Goal: Obtain resource: Obtain resource

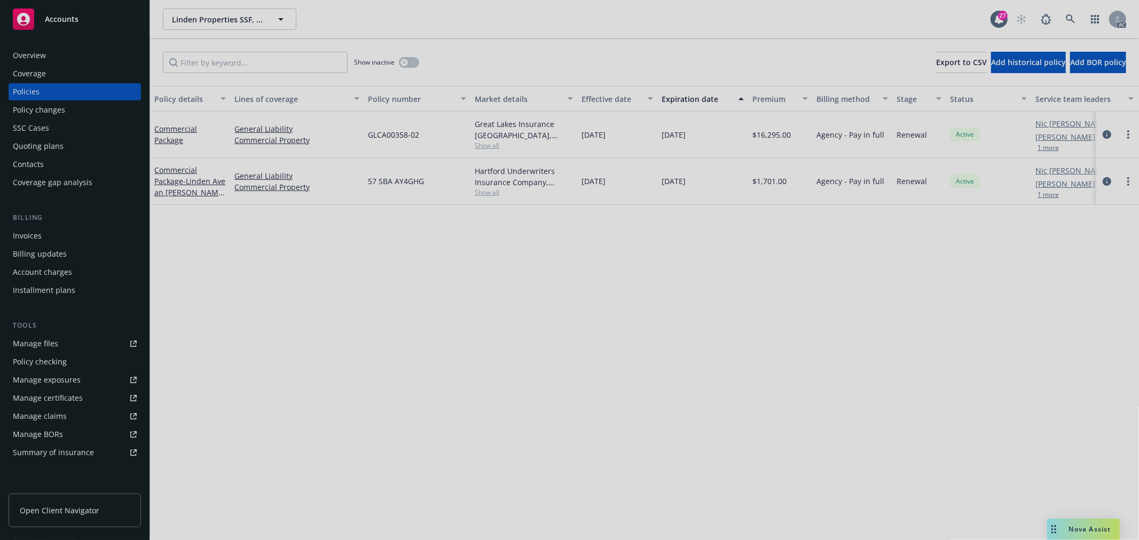
click at [919, 166] on div at bounding box center [569, 270] width 1139 height 540
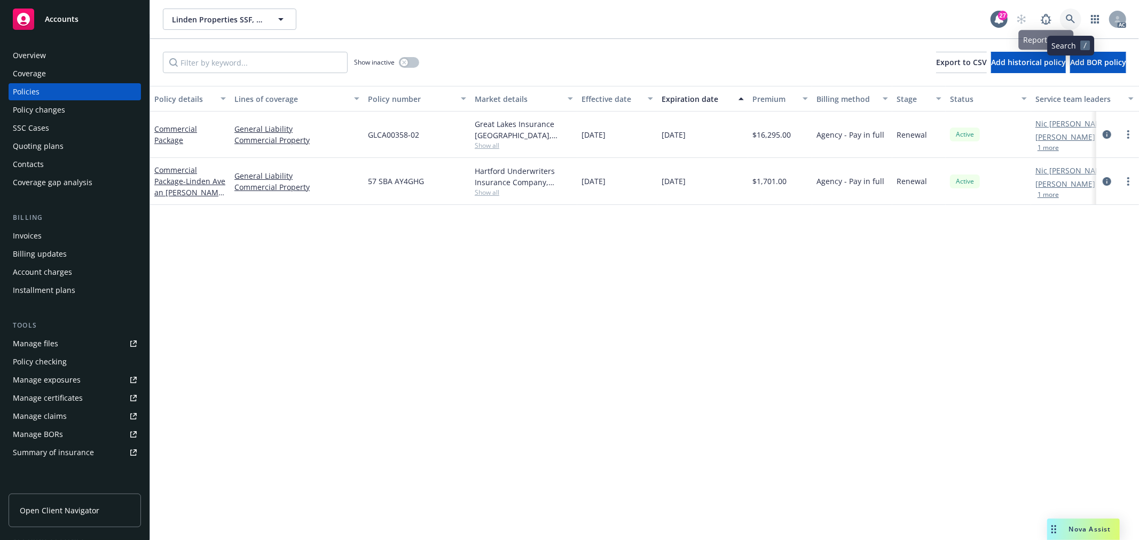
click at [1064, 20] on link at bounding box center [1070, 19] width 21 height 21
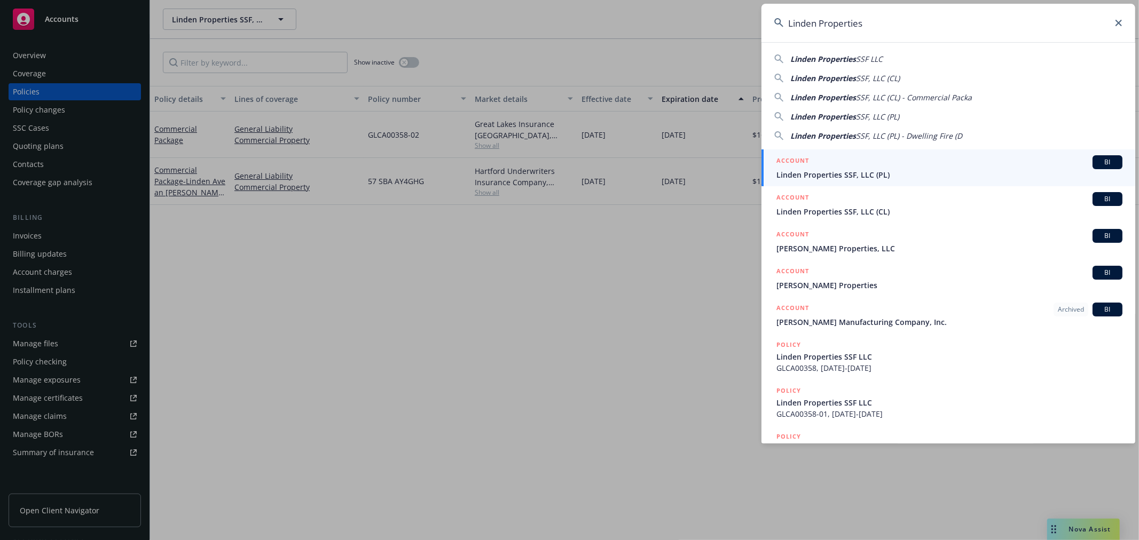
type input "Linden Properties"
click at [912, 167] on div "ACCOUNT BI" at bounding box center [949, 162] width 346 height 14
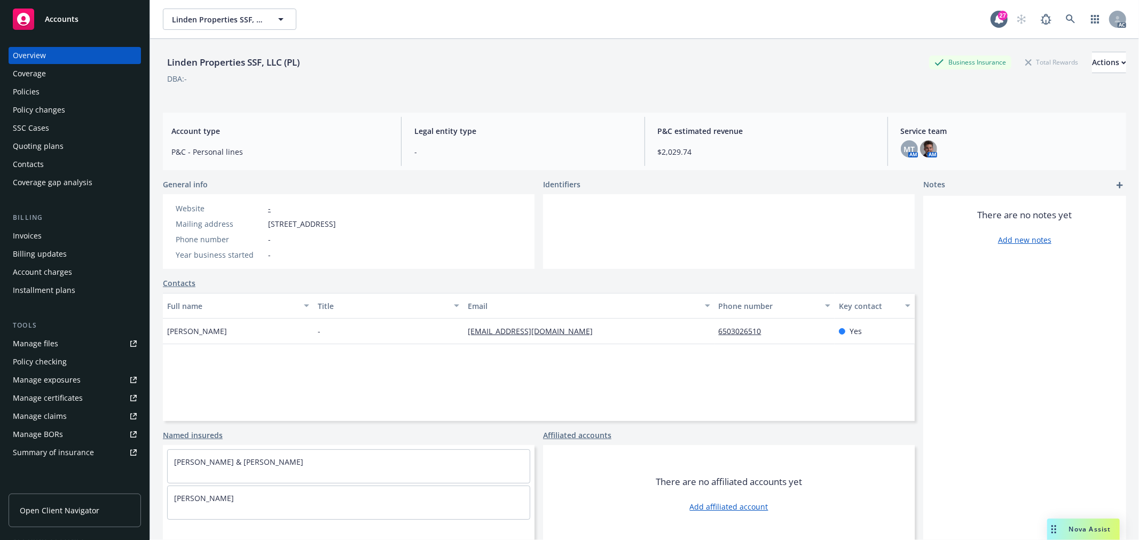
click at [38, 88] on div "Policies" at bounding box center [26, 91] width 27 height 17
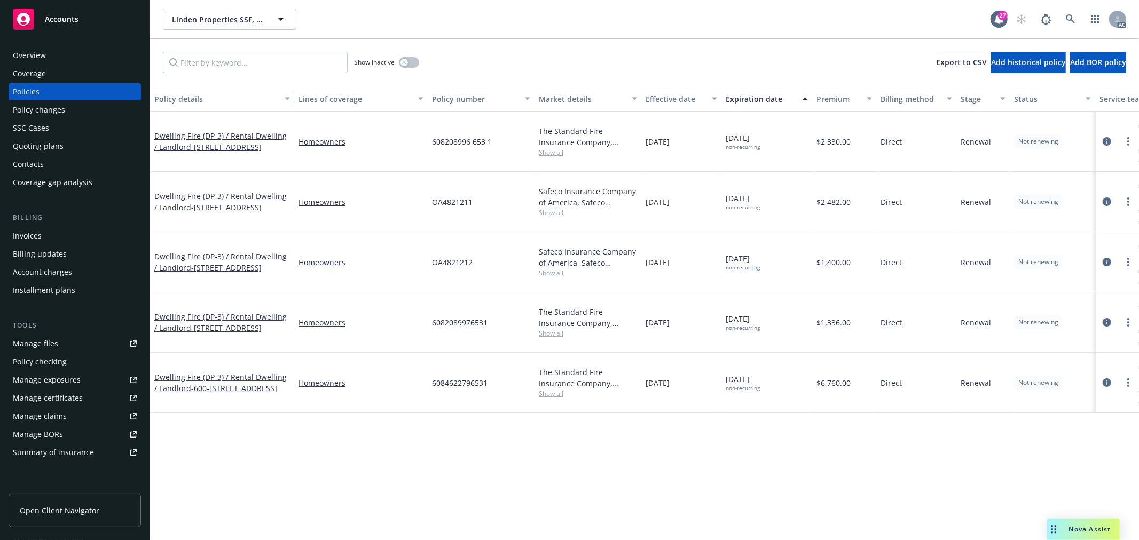
drag, startPoint x: 227, startPoint y: 100, endPoint x: 301, endPoint y: 100, distance: 73.1
click at [291, 100] on div "button" at bounding box center [288, 98] width 5 height 25
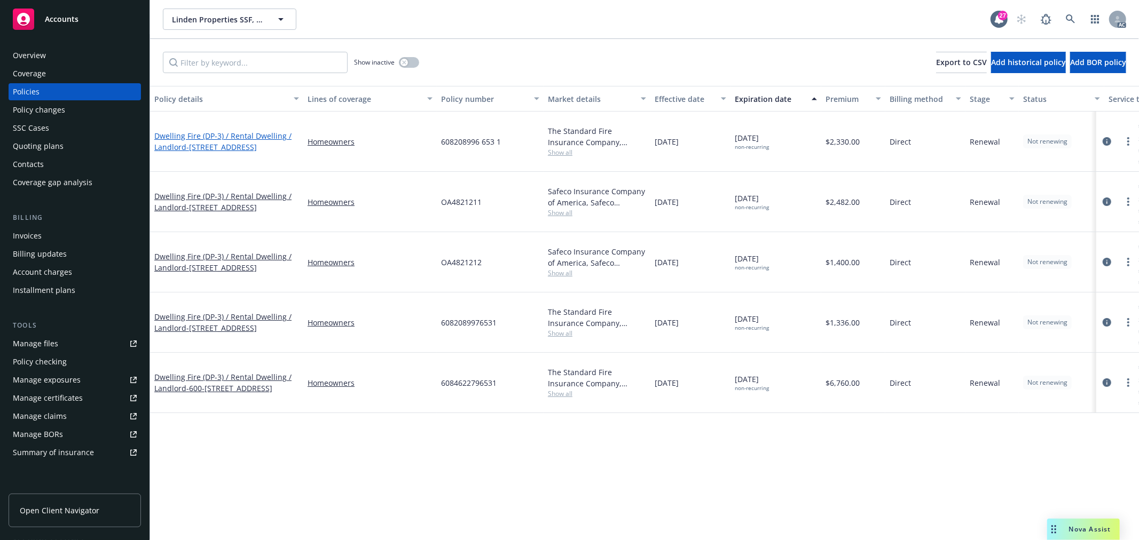
click at [250, 142] on span "- 573-575 Coronado St, El Granada CA 94018" at bounding box center [221, 147] width 70 height 10
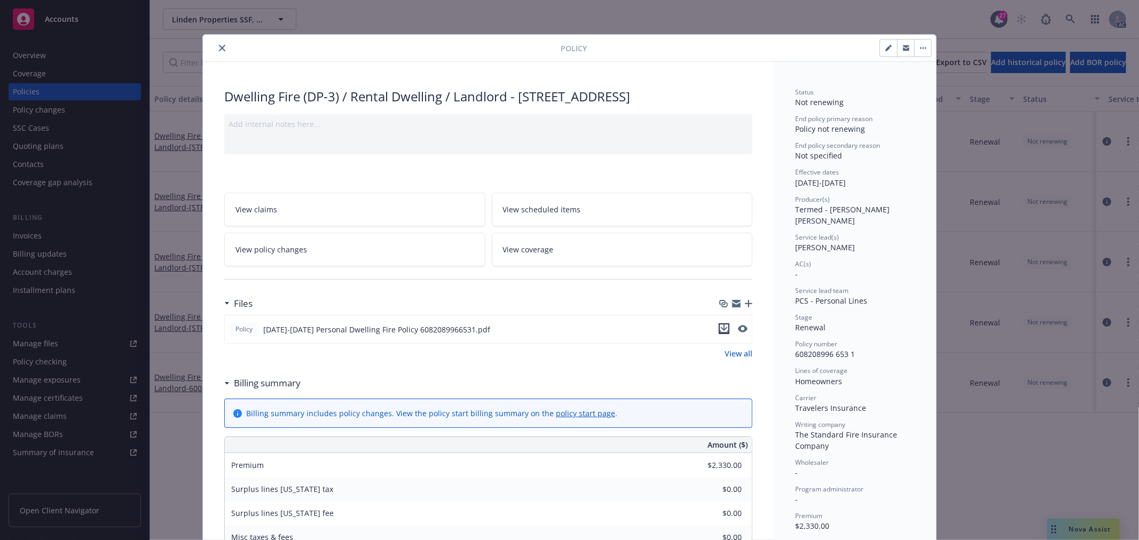
click at [720, 333] on icon "download file" at bounding box center [724, 329] width 9 height 9
click at [219, 47] on icon "close" at bounding box center [222, 48] width 6 height 6
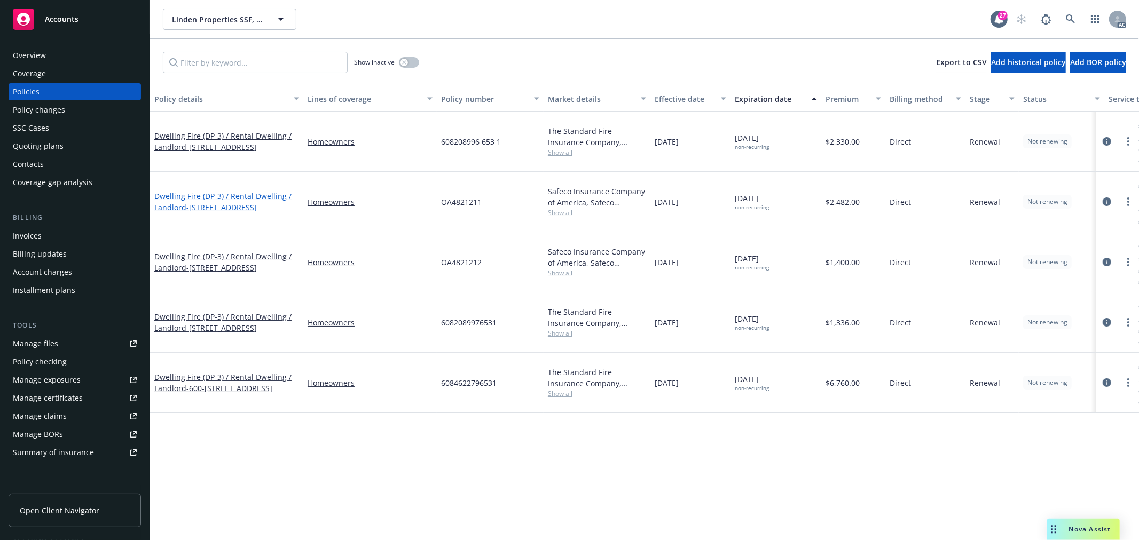
click at [233, 191] on link "Dwelling Fire (DP-3) / Rental Dwelling / Landlord - 302-304 Tamarack Ln, South …" at bounding box center [222, 201] width 137 height 21
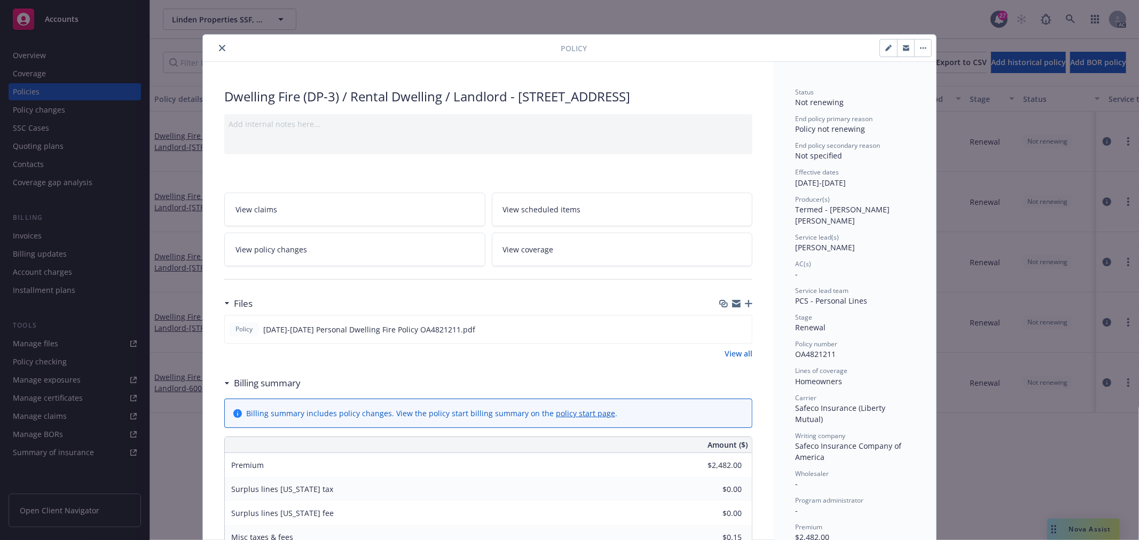
click at [209, 56] on div "Policy" at bounding box center [569, 48] width 733 height 27
click at [219, 50] on icon "close" at bounding box center [222, 48] width 6 height 6
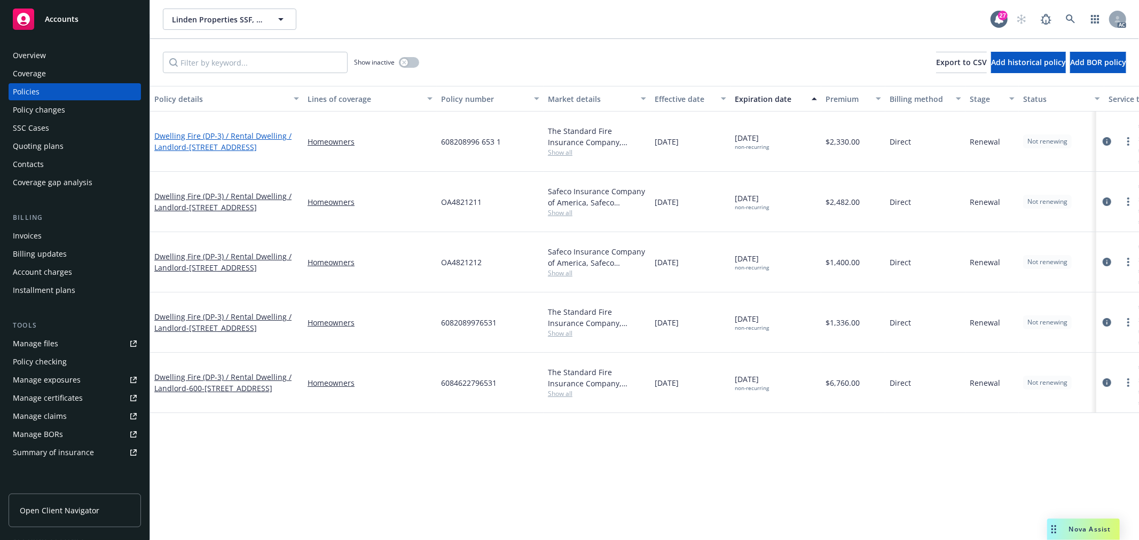
click at [187, 131] on link "Dwelling Fire (DP-3) / Rental Dwelling / Landlord - 573-575 Coronado St, El Gra…" at bounding box center [222, 141] width 137 height 21
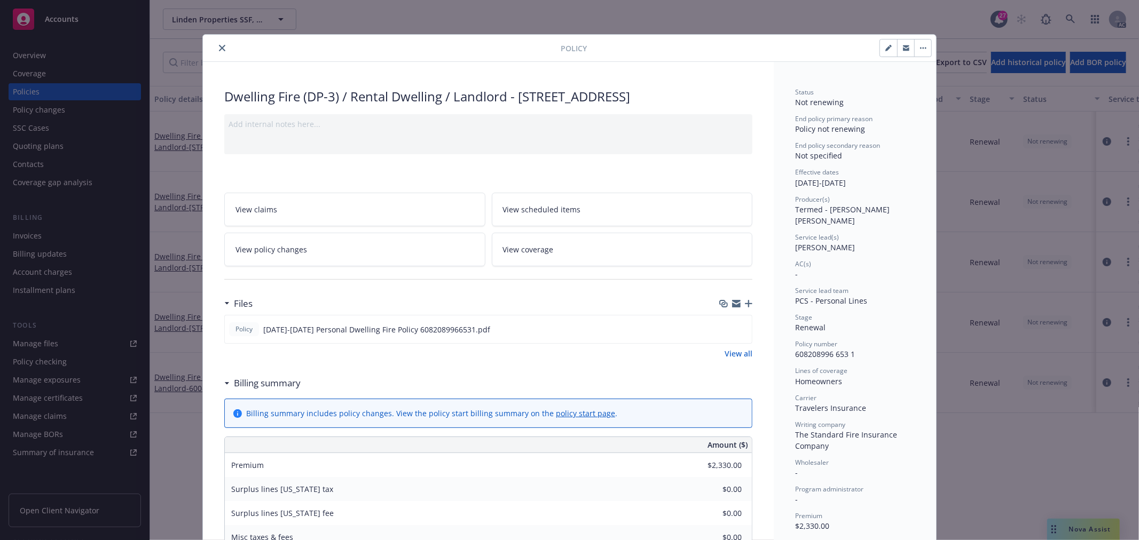
scroll to position [32, 0]
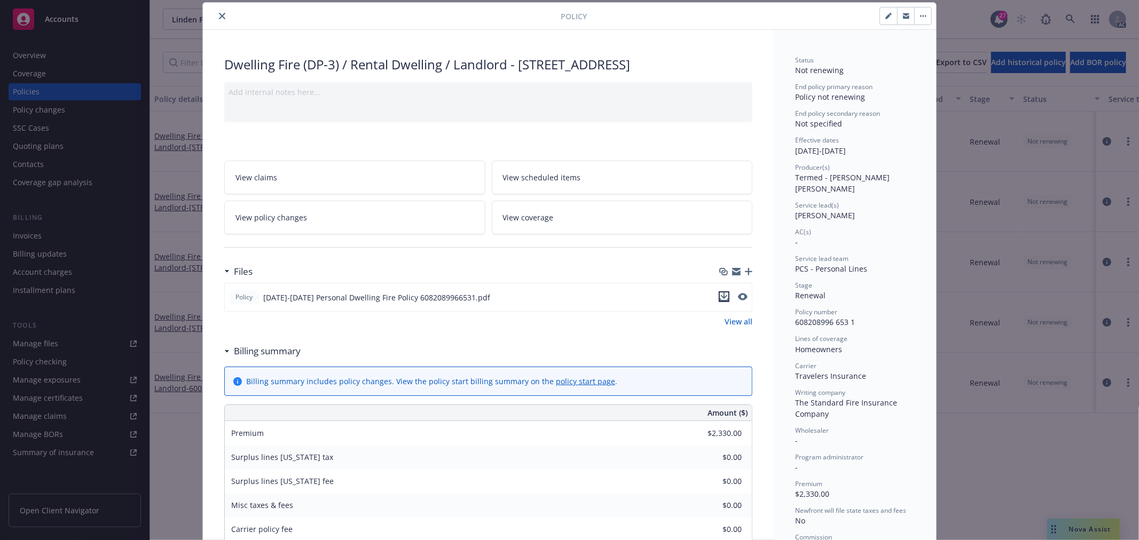
click at [722, 301] on icon "download file" at bounding box center [724, 297] width 9 height 9
click at [219, 15] on icon "close" at bounding box center [222, 16] width 6 height 6
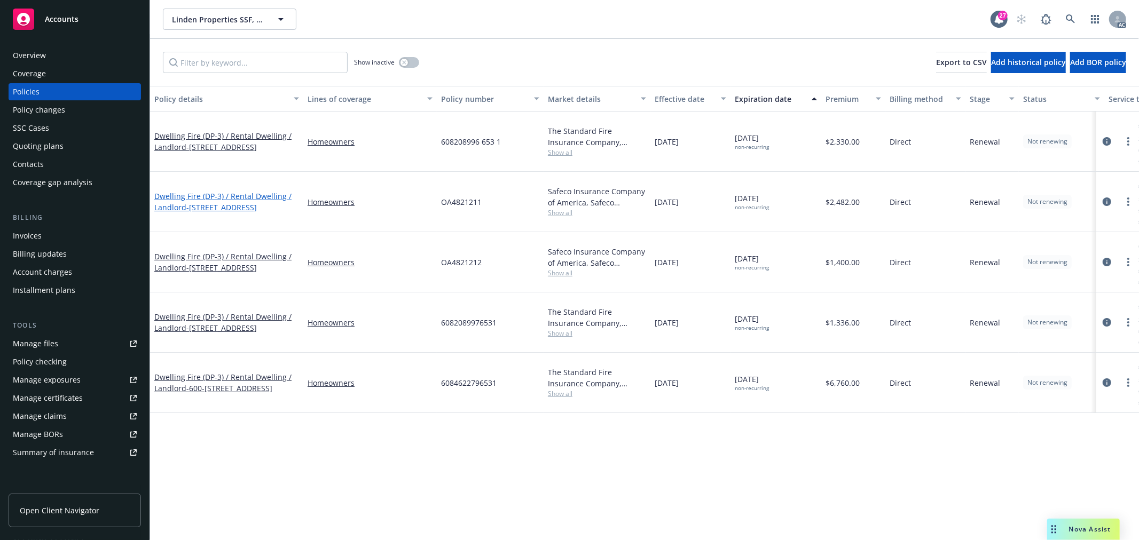
click at [193, 191] on link "Dwelling Fire (DP-3) / Rental Dwelling / Landlord - 302-304 Tamarack Ln, South …" at bounding box center [222, 201] width 137 height 21
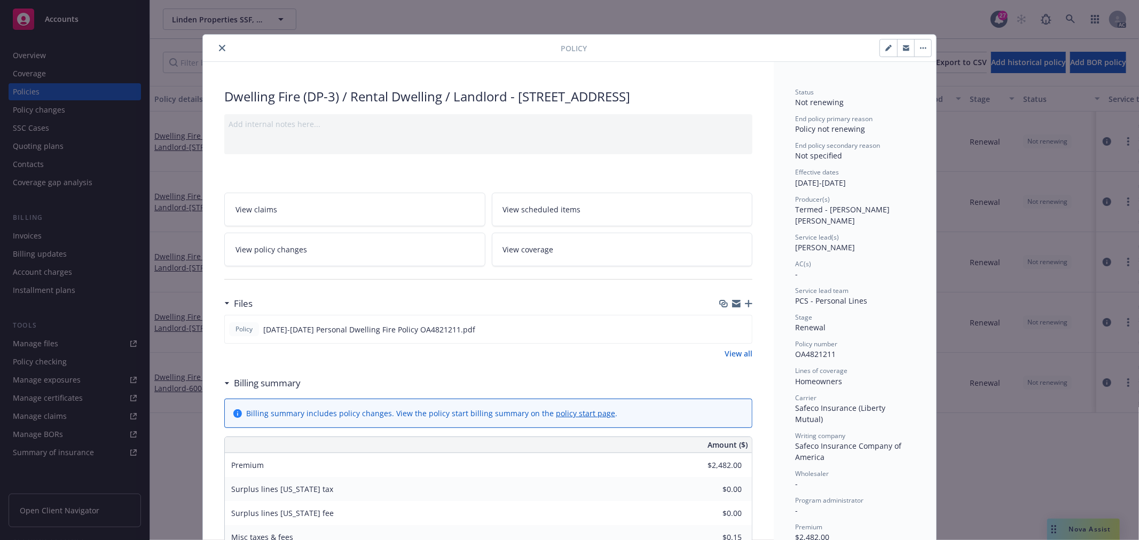
scroll to position [32, 0]
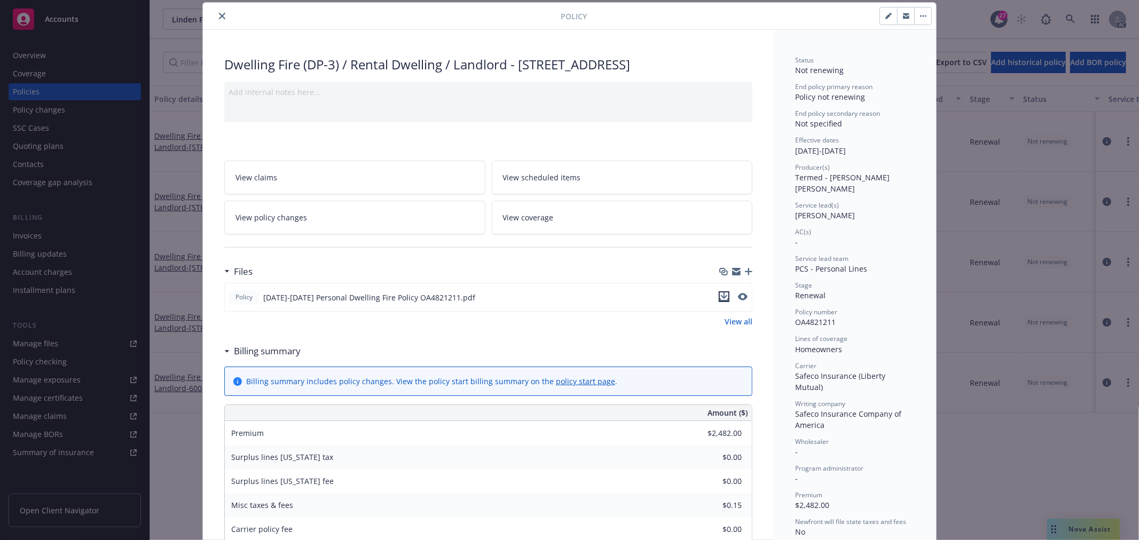
click at [722, 301] on icon "download file" at bounding box center [724, 297] width 9 height 9
click at [219, 17] on icon "close" at bounding box center [222, 16] width 6 height 6
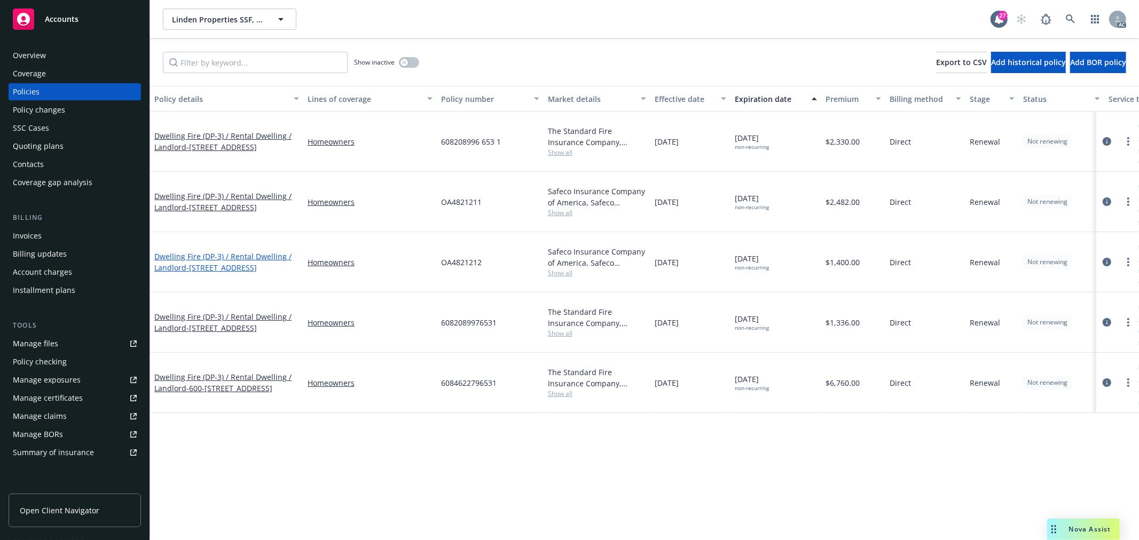
click at [188, 251] on link "Dwelling Fire (DP-3) / Rental Dwelling / Landlord - 307A & 307B Lux Ave, South …" at bounding box center [222, 261] width 137 height 21
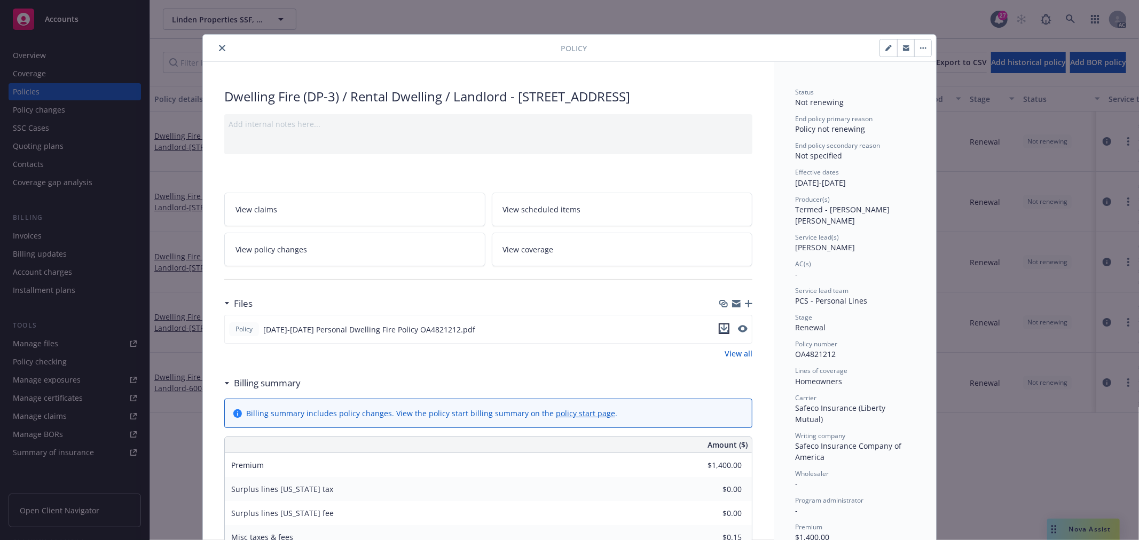
click at [720, 333] on icon "download file" at bounding box center [724, 329] width 9 height 9
click at [219, 46] on icon "close" at bounding box center [222, 48] width 6 height 6
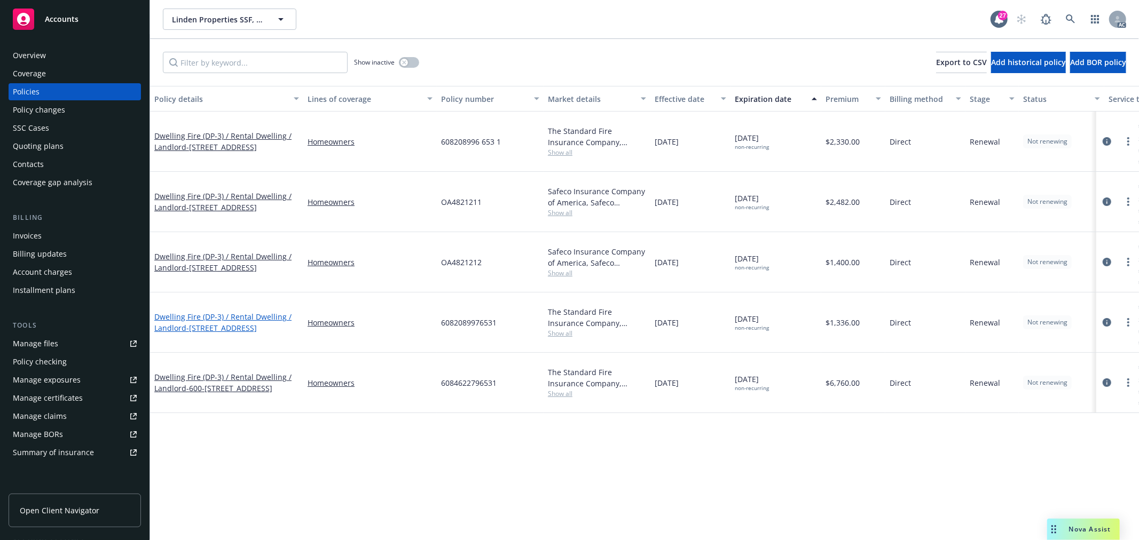
click at [185, 312] on link "Dwelling Fire (DP-3) / Rental Dwelling / Landlord - 663-665 The Alameda, Half M…" at bounding box center [222, 322] width 137 height 21
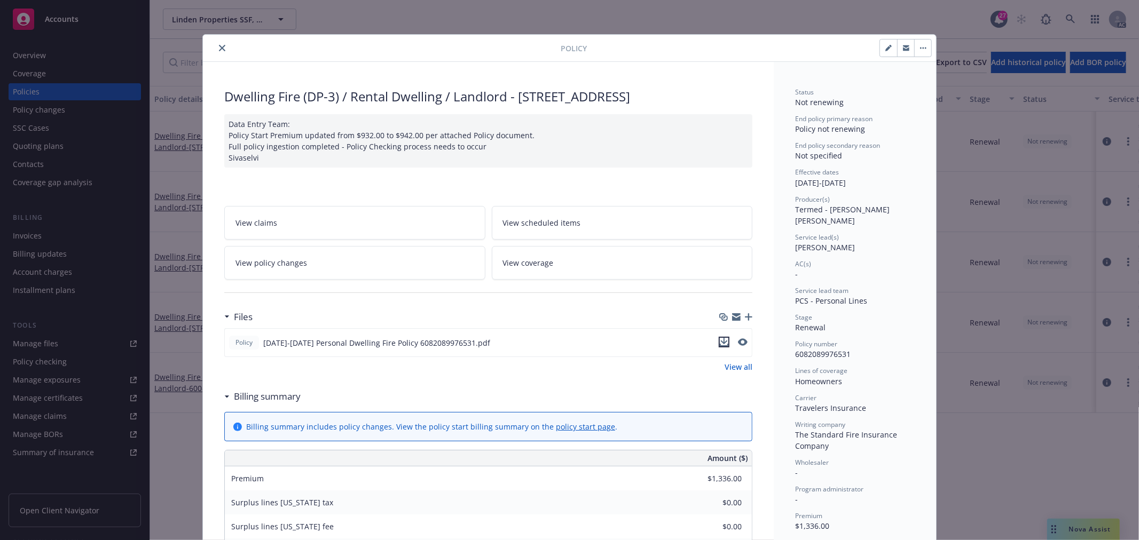
click at [720, 346] on icon "download file" at bounding box center [724, 342] width 9 height 9
click at [219, 48] on icon "close" at bounding box center [222, 48] width 6 height 6
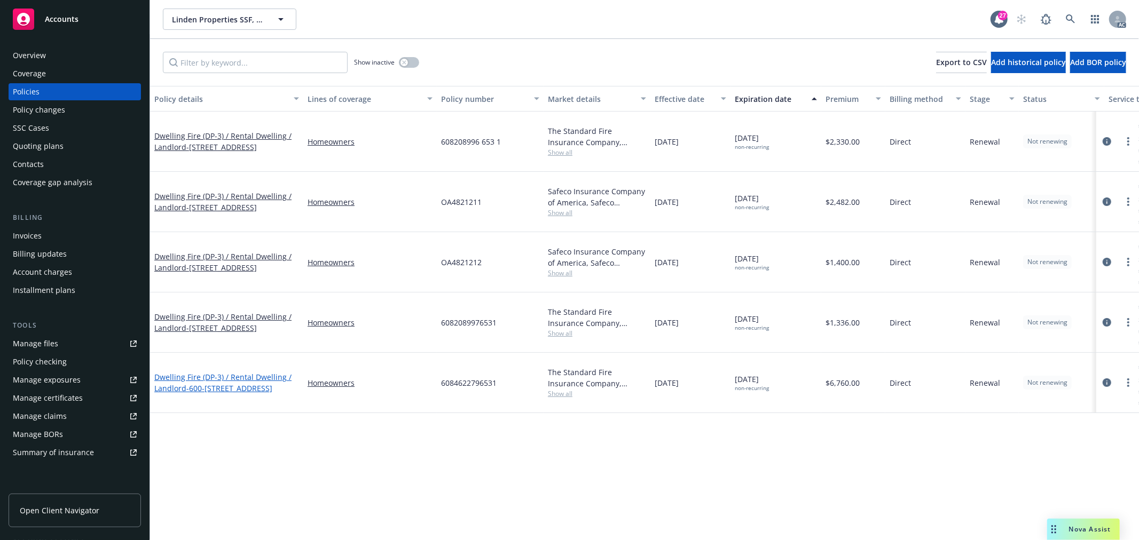
click at [187, 372] on link "Dwelling Fire (DP-3) / Rental Dwelling / Landlord - 600-604-608 Pine Terr, Sout…" at bounding box center [222, 382] width 137 height 21
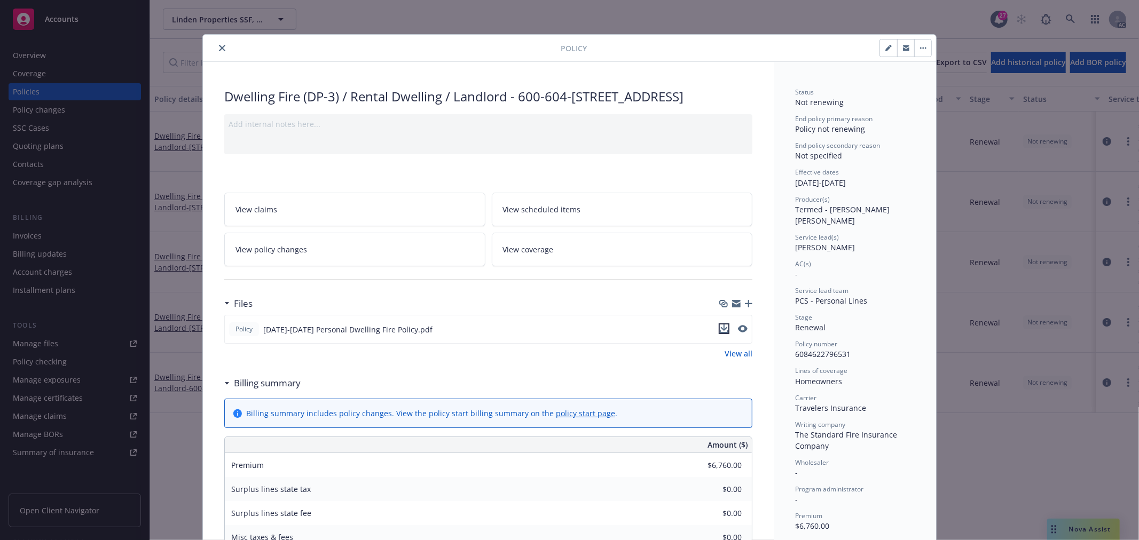
click at [722, 333] on icon "download file" at bounding box center [724, 329] width 9 height 9
click at [219, 50] on icon "close" at bounding box center [222, 48] width 6 height 6
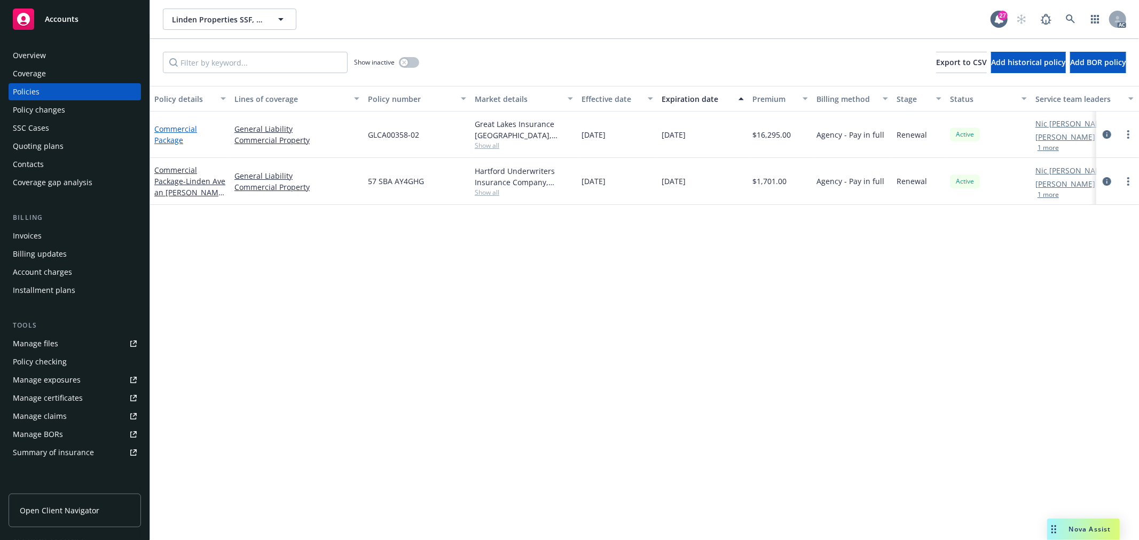
click at [177, 127] on link "Commercial Package" at bounding box center [175, 134] width 43 height 21
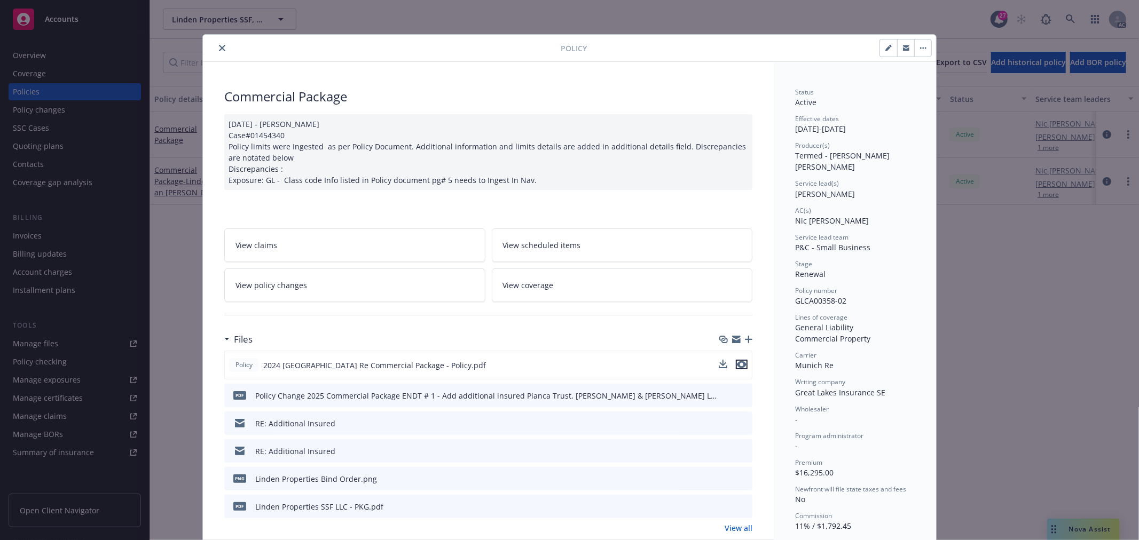
drag, startPoint x: 735, startPoint y: 364, endPoint x: 678, endPoint y: 364, distance: 56.6
click at [678, 364] on div "Policy 2024 Munich Re Commercial Package - Policy.pdf" at bounding box center [488, 365] width 528 height 29
click at [720, 360] on icon "download file" at bounding box center [724, 364] width 9 height 9
click at [219, 50] on icon "close" at bounding box center [222, 48] width 6 height 6
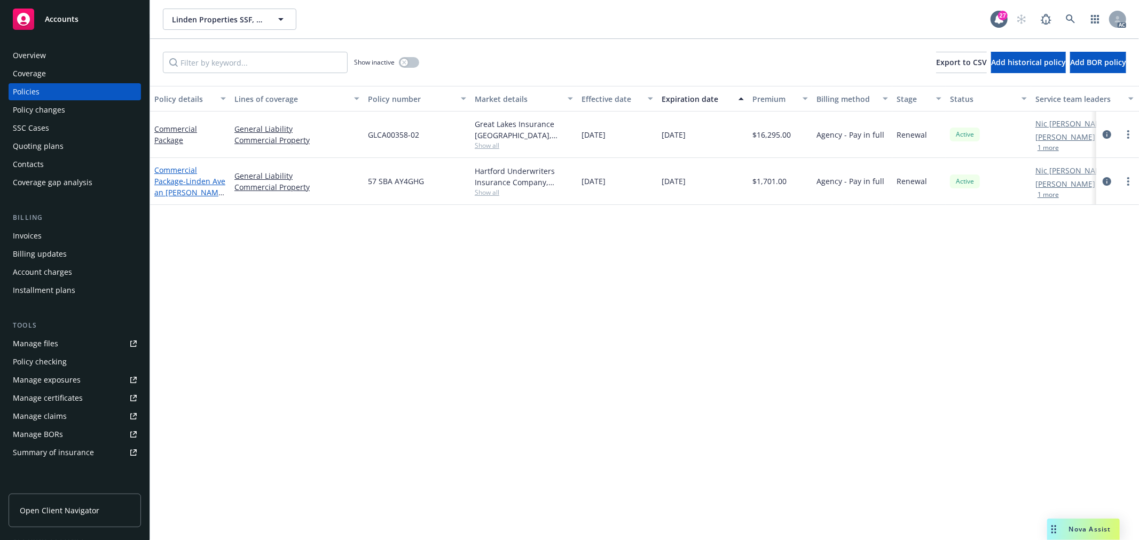
click at [194, 181] on span "- Linden Ave an Britton Ave. locations" at bounding box center [189, 192] width 71 height 33
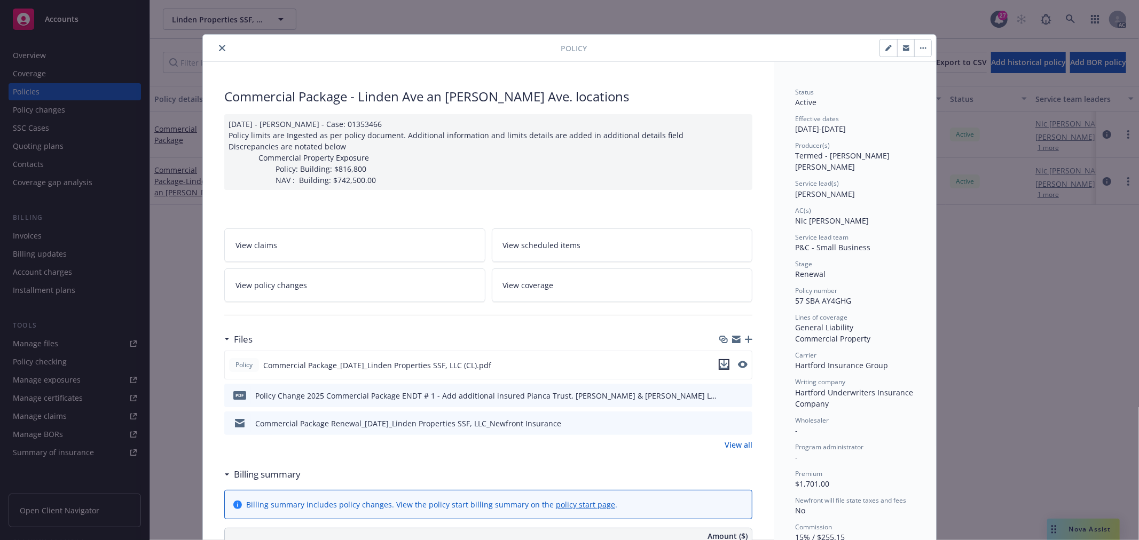
click at [722, 364] on icon "download file" at bounding box center [724, 363] width 7 height 6
click at [219, 46] on icon "close" at bounding box center [222, 48] width 6 height 6
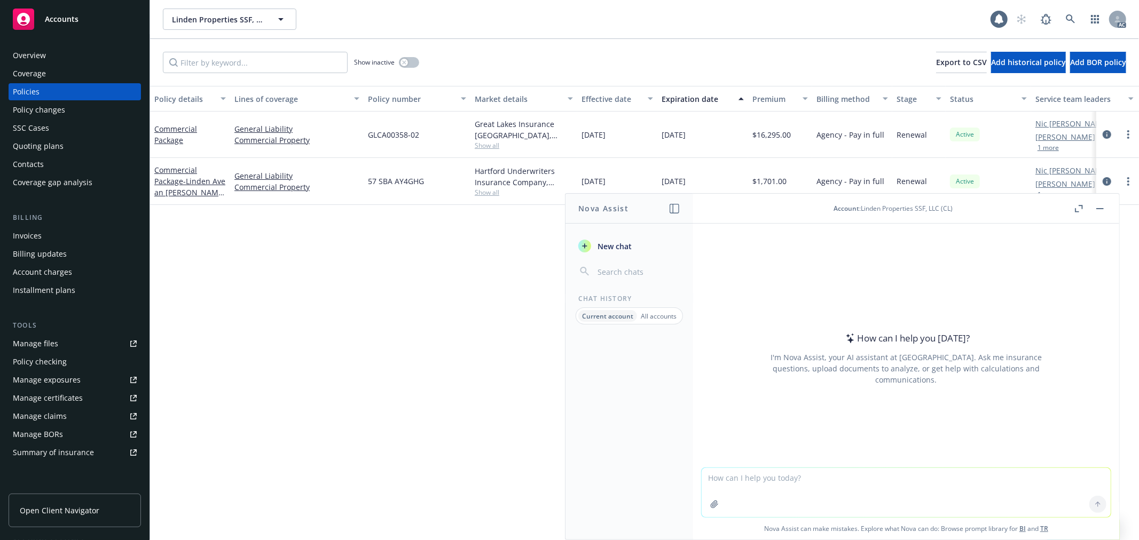
click at [884, 485] on textarea at bounding box center [905, 492] width 409 height 49
paste textarea "Thank you for your email. Attached please find all of your policies for the pro…"
type textarea "润色：Thank you for your email. Attached please find all of your policies for the …"
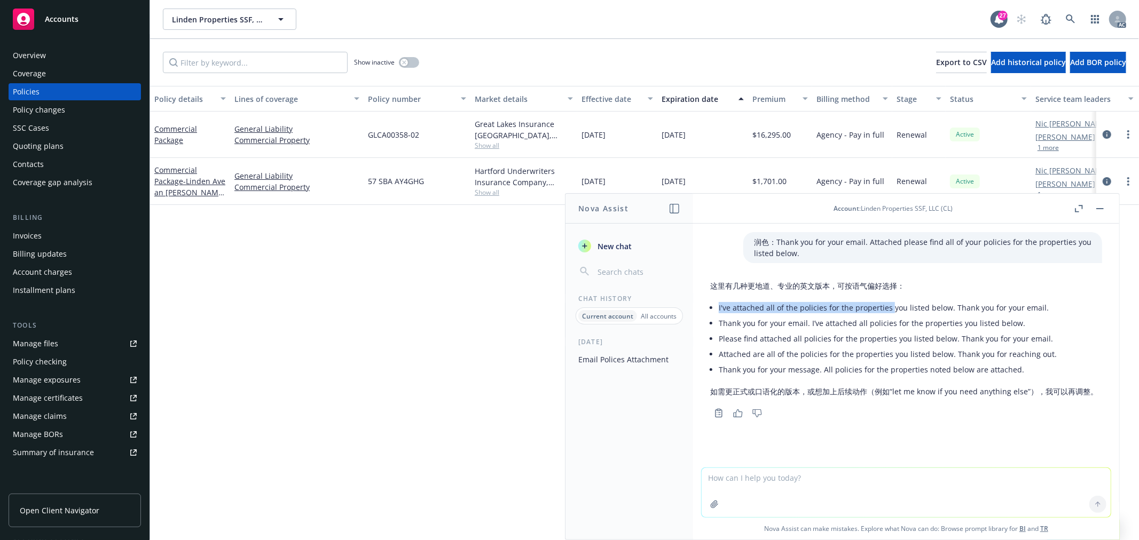
drag, startPoint x: 719, startPoint y: 307, endPoint x: 888, endPoint y: 307, distance: 168.7
click at [888, 307] on li "I've attached all of the policies for the properties you listed below. Thank yo…" at bounding box center [908, 307] width 379 height 15
click at [788, 326] on li "Thank you for your email. I’ve attached all policies for the properties you lis…" at bounding box center [908, 322] width 379 height 15
drag, startPoint x: 717, startPoint y: 323, endPoint x: 914, endPoint y: 322, distance: 197.0
click at [914, 322] on div "这里有几种更地道、专业的英文版本，可按语气偏好选择： I've attached all of the policies for the properties…" at bounding box center [904, 338] width 388 height 125
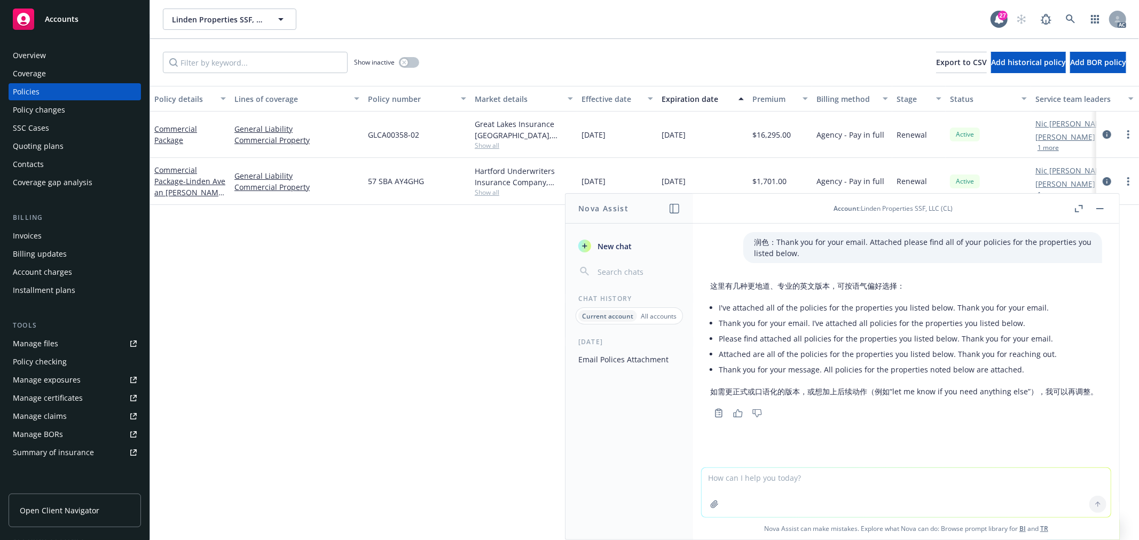
click at [816, 340] on li "Please find attached all policies for the properties you listed below. Thank yo…" at bounding box center [908, 338] width 379 height 15
drag, startPoint x: 717, startPoint y: 327, endPoint x: 1028, endPoint y: 322, distance: 310.2
click at [1028, 322] on div "这里有几种更地道、专业的英文版本，可按语气偏好选择： I've attached all of the policies for the properties…" at bounding box center [904, 338] width 388 height 125
copy li "Thank you for your email. I’ve attached all policies for the properties you lis…"
drag, startPoint x: 892, startPoint y: 392, endPoint x: 1024, endPoint y: 390, distance: 131.9
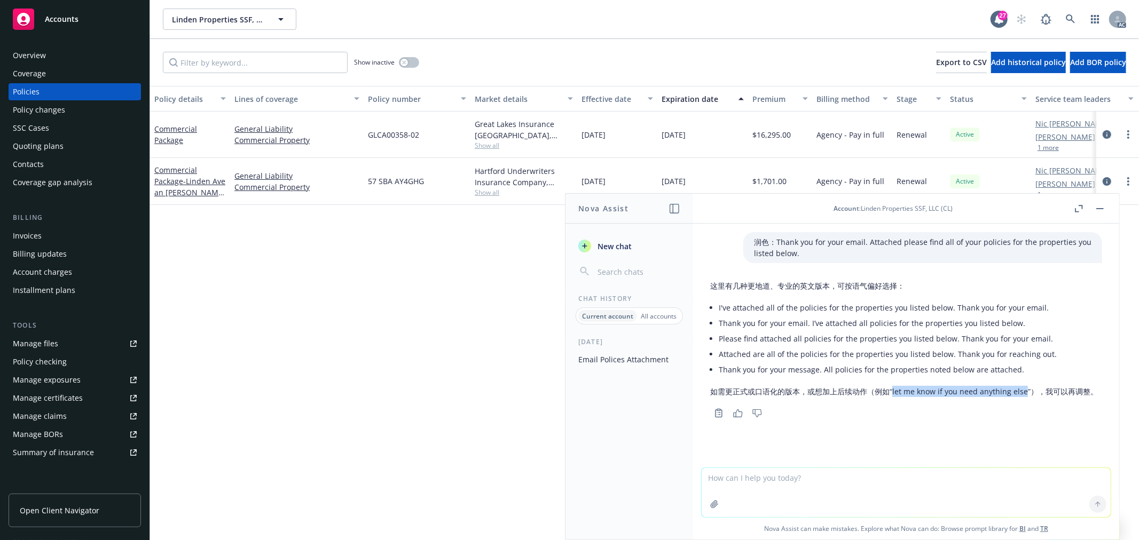
click at [1024, 390] on p "如需更正式或口语化的版本，或想加上后续动作（例如“let me know if you need anything else”），我可以再调整。" at bounding box center [904, 391] width 388 height 11
click at [742, 480] on textarea at bounding box center [905, 492] width 409 height 49
type textarea "润色email"
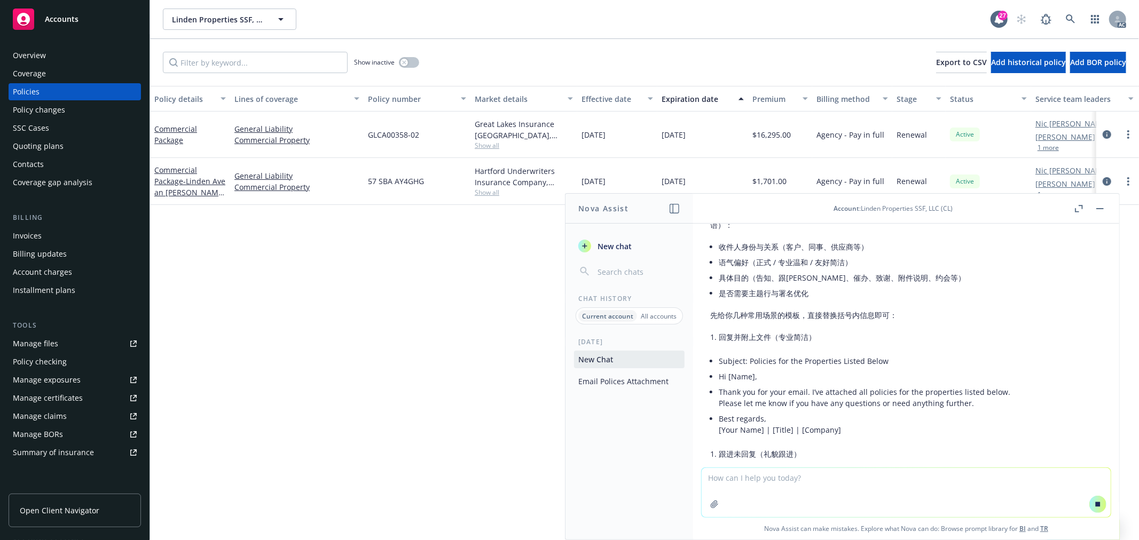
scroll to position [318, 0]
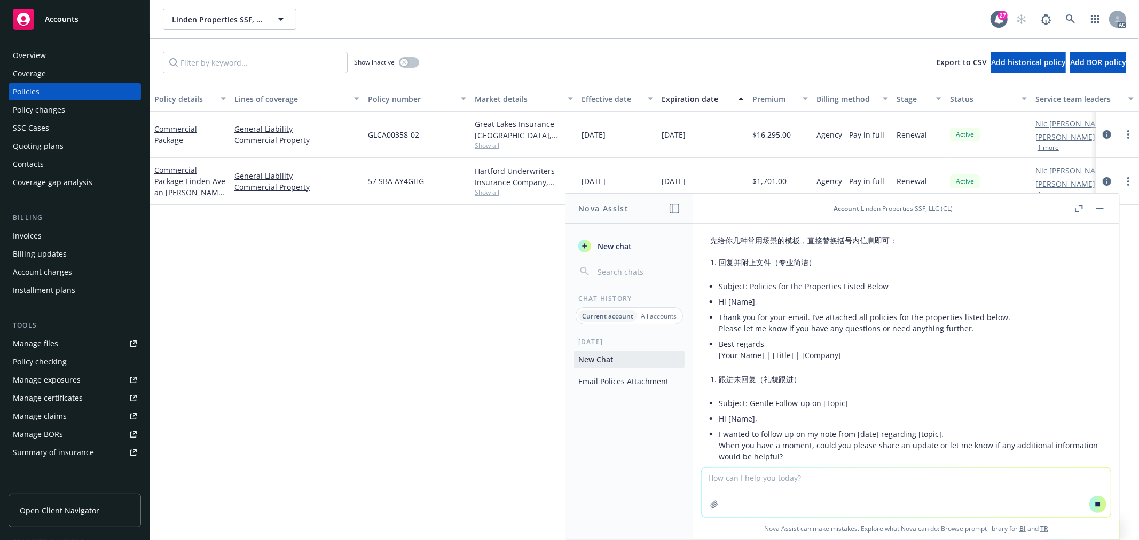
drag, startPoint x: 966, startPoint y: 342, endPoint x: 740, endPoint y: 338, distance: 225.8
click at [772, 353] on li "Best regards, [Your Name] | [Title] | [Company]" at bounding box center [910, 349] width 383 height 27
click at [761, 353] on li "Best regards, [Your Name] | [Title] | [Company]" at bounding box center [910, 349] width 383 height 27
click at [719, 329] on li "Thank you for your email. I’ve attached all policies for the properties listed …" at bounding box center [910, 323] width 383 height 27
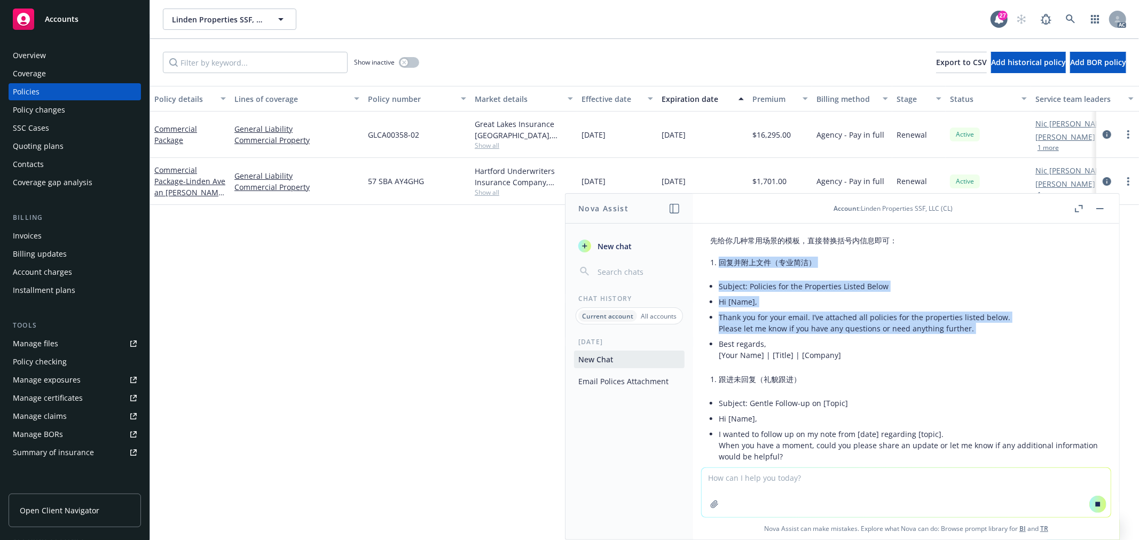
drag, startPoint x: 719, startPoint y: 329, endPoint x: 968, endPoint y: 341, distance: 249.0
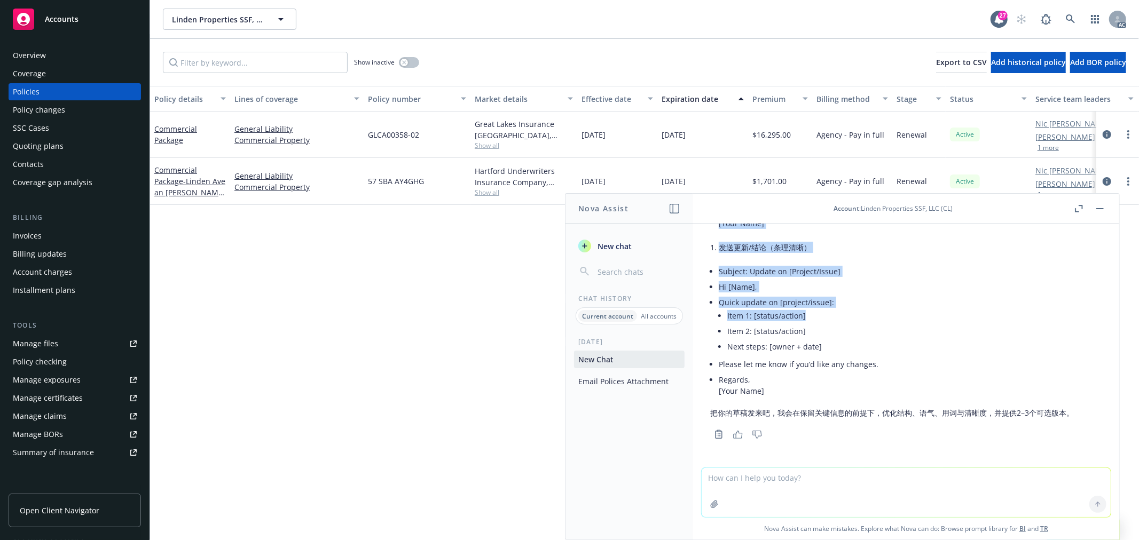
drag, startPoint x: 720, startPoint y: 328, endPoint x: 926, endPoint y: 314, distance: 206.6
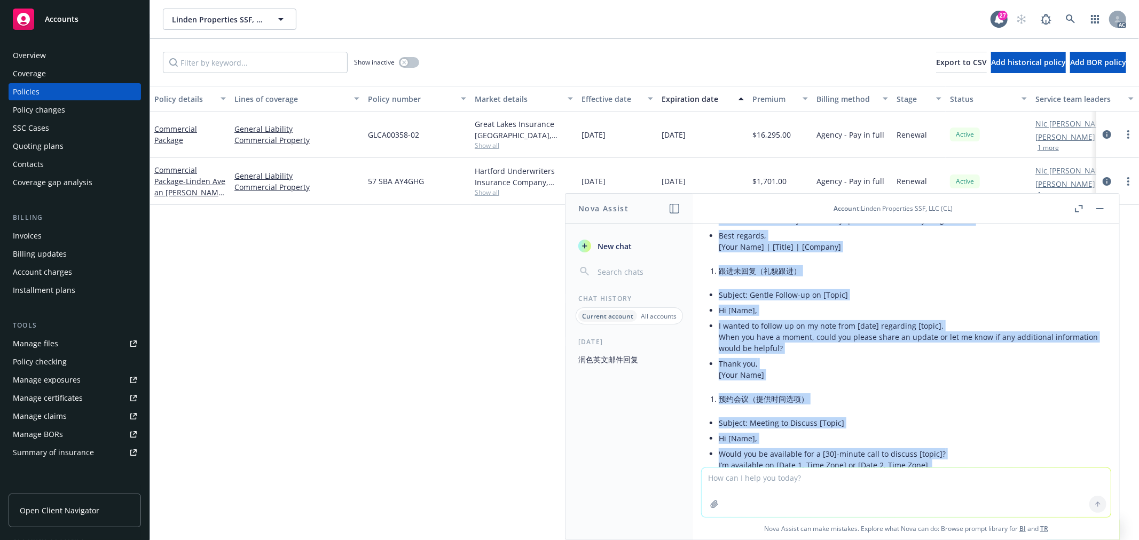
scroll to position [318, 0]
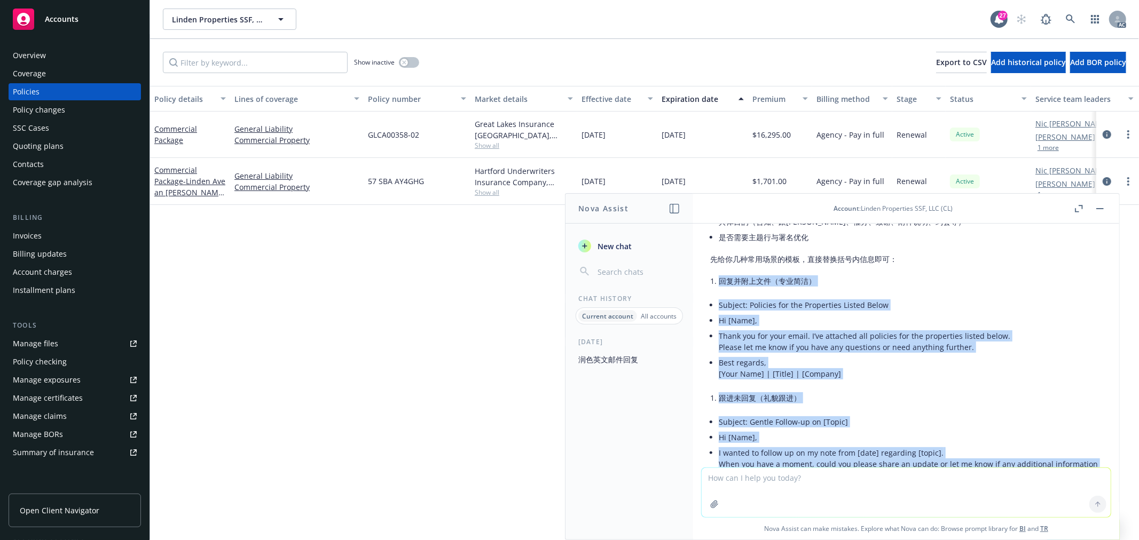
click at [870, 328] on li "Hi [Name]," at bounding box center [910, 320] width 383 height 15
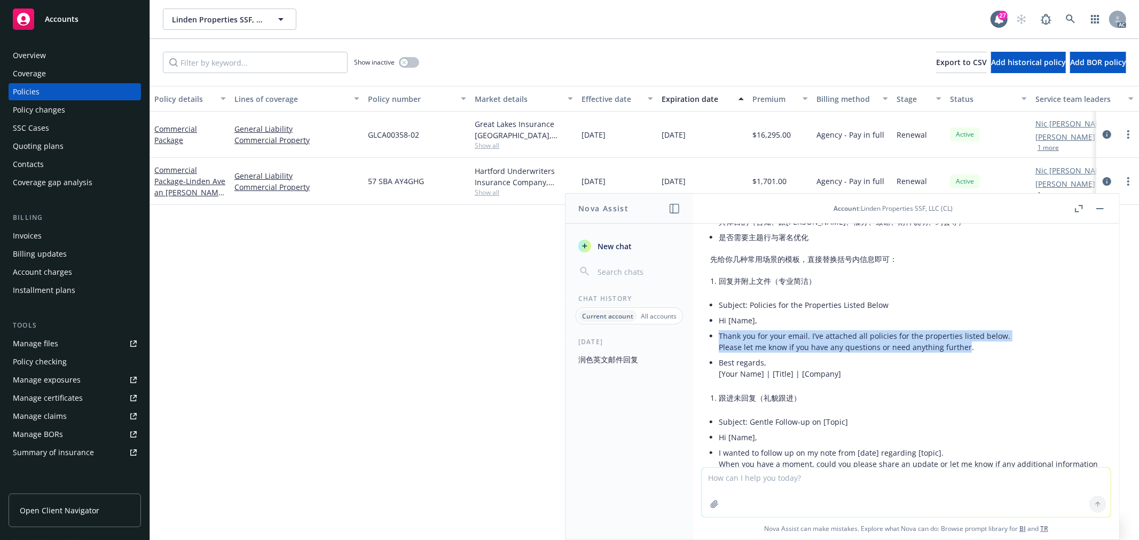
drag, startPoint x: 719, startPoint y: 345, endPoint x: 964, endPoint y: 356, distance: 245.2
click at [964, 355] on li "Thank you for your email. I’ve attached all policies for the properties listed …" at bounding box center [910, 341] width 383 height 27
copy li "Thank you for your email. I’ve attached all policies for the properties listed …"
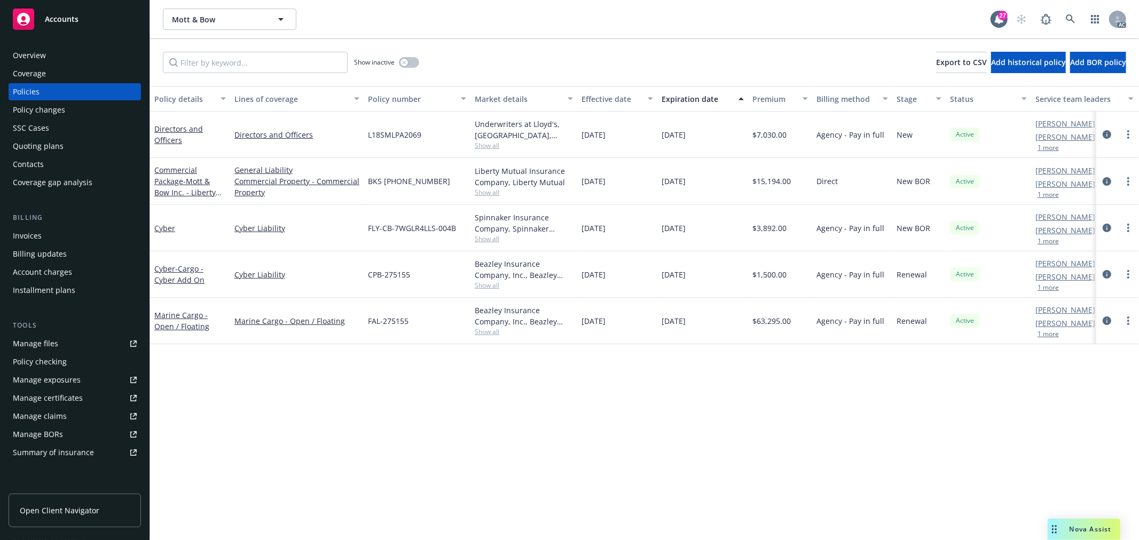
click at [1059, 526] on div "Drag to move" at bounding box center [1053, 529] width 13 height 21
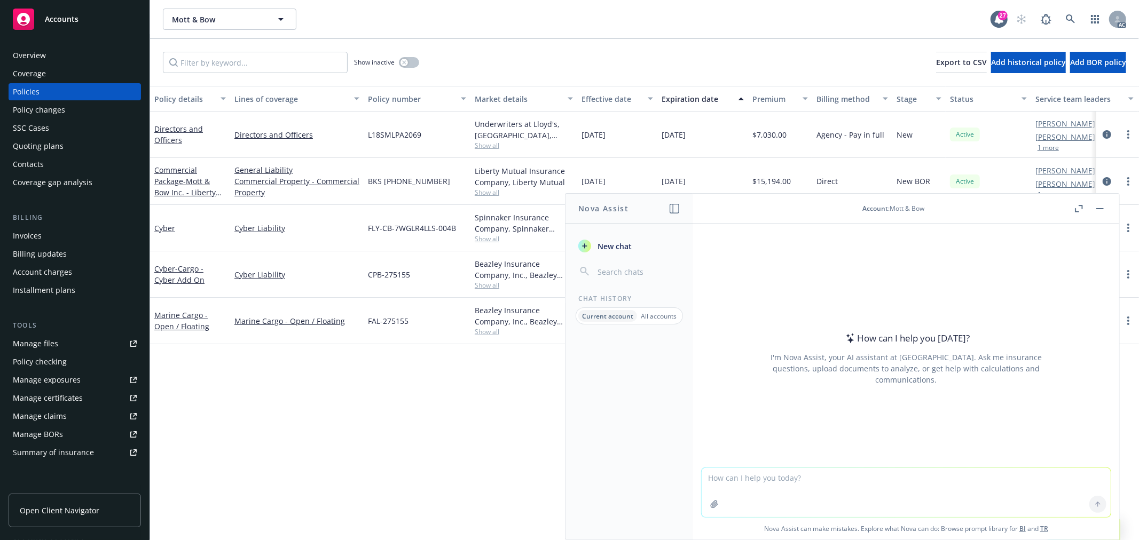
click at [860, 485] on textarea at bounding box center [905, 492] width 409 height 49
paste textarea "We are still waiting on renewal terms from MSI. Do you have a need by date for …"
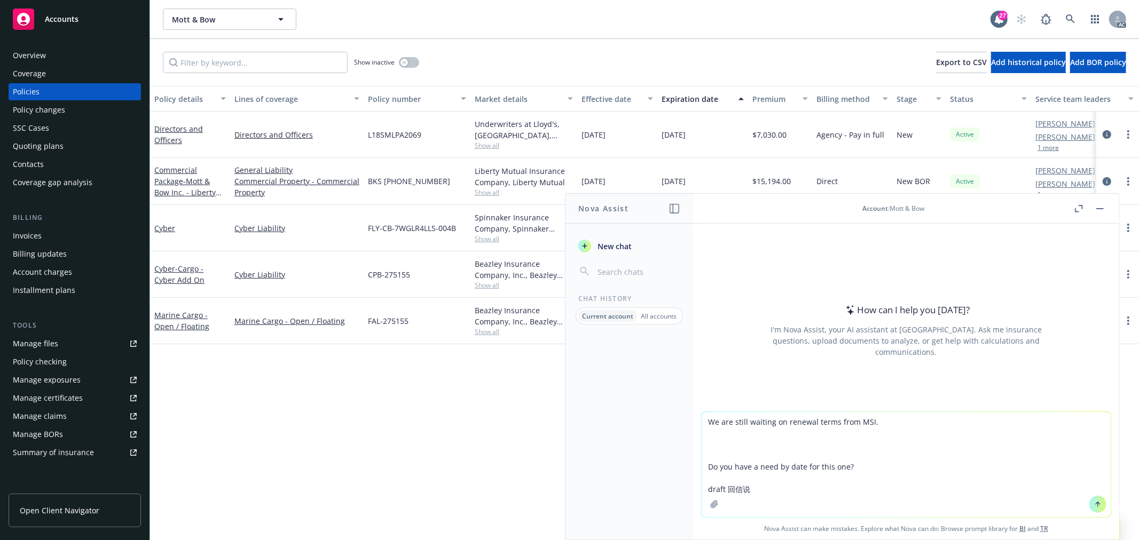
click at [769, 493] on textarea "We are still waiting on renewal terms from MSI. Do you have a need by date for …" at bounding box center [905, 464] width 409 height 105
type textarea "We are still waiting on renewal terms from MSI. Do you have a need by date for …"
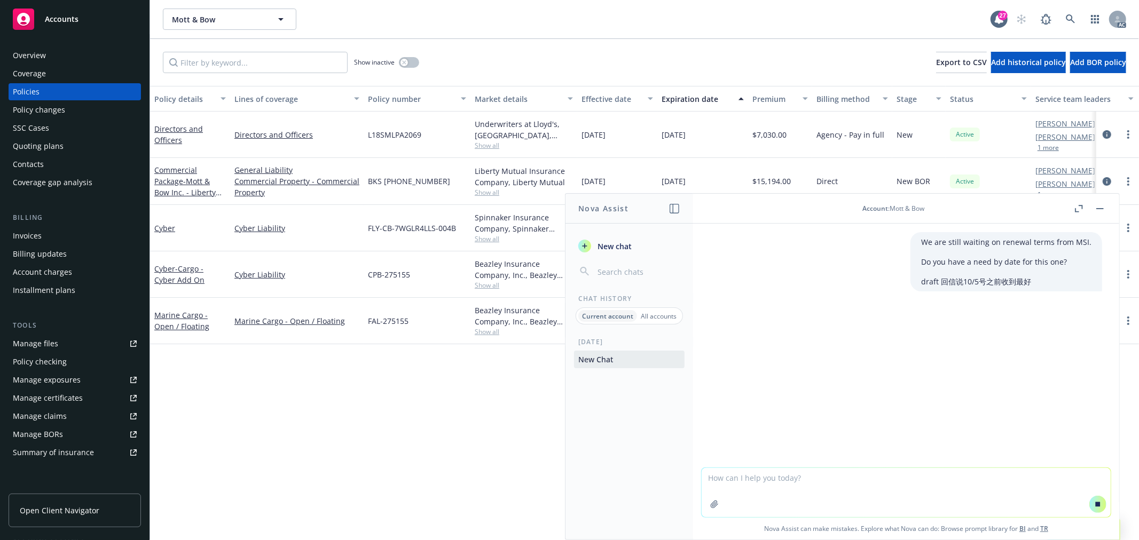
click at [800, 472] on textarea at bounding box center [905, 492] width 409 height 49
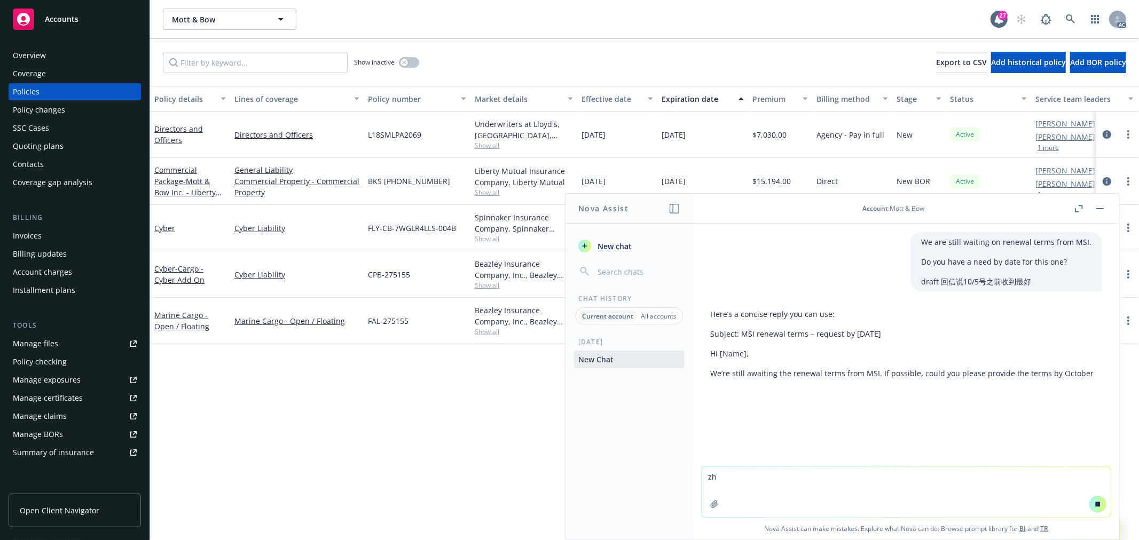
type textarea "z"
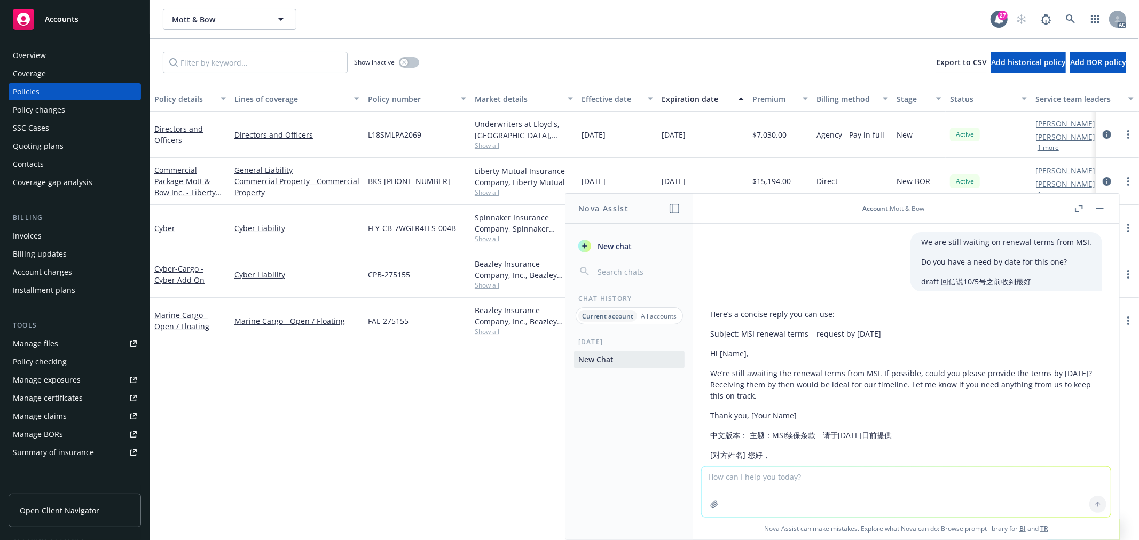
scroll to position [93, 0]
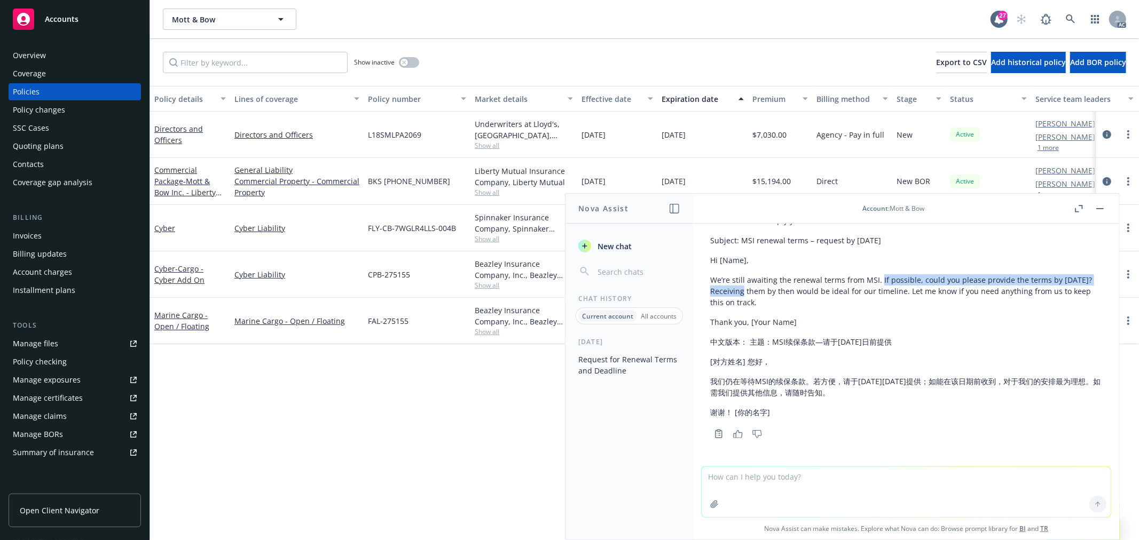
drag, startPoint x: 878, startPoint y: 280, endPoint x: 740, endPoint y: 290, distance: 137.5
click at [740, 290] on p "We’re still awaiting the renewal terms from MSI. If possible, could you please …" at bounding box center [906, 291] width 392 height 34
copy p "If possible, could you please provide the terms by October 5, 2025?"
click at [749, 479] on textarea at bounding box center [905, 492] width 409 height 50
type textarea "j"
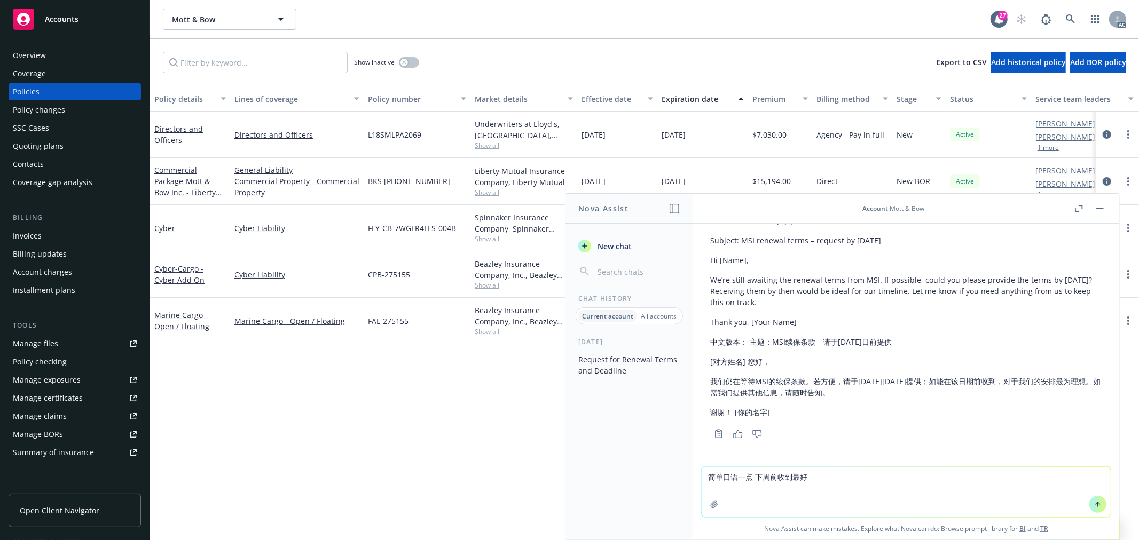
click at [769, 477] on textarea "简单口语一点 下周前收到最好" at bounding box center [905, 492] width 409 height 50
type textarea "简单口语一点 下周能收到最好"
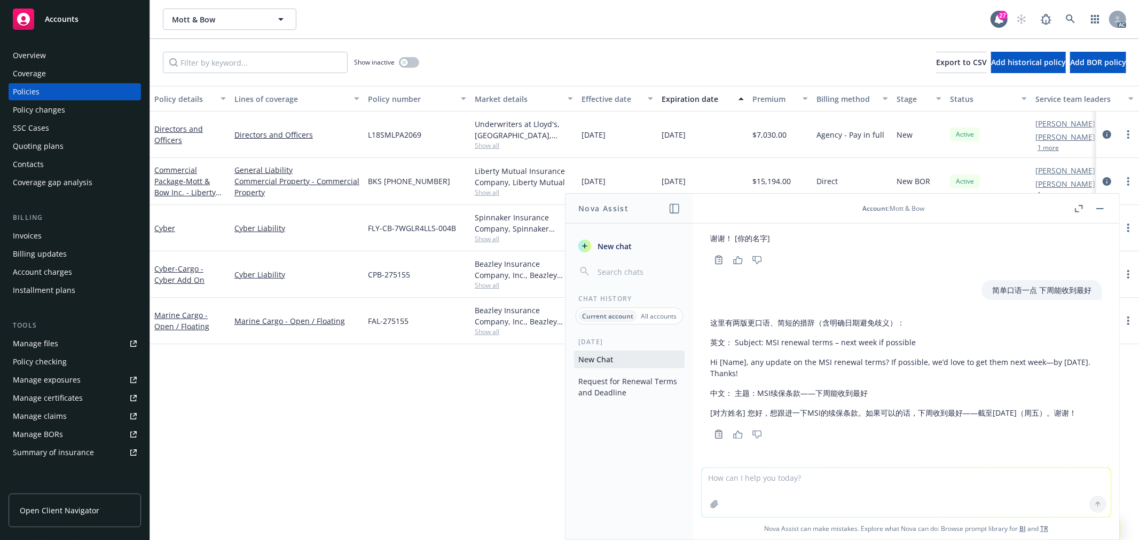
scroll to position [279, 0]
drag, startPoint x: 884, startPoint y: 350, endPoint x: 892, endPoint y: 359, distance: 12.1
click at [892, 359] on p "Hi [Name], any update on the MSI renewal terms? If possible, we’d love to get t…" at bounding box center [906, 368] width 392 height 22
copy p "If possible, we’d love to get them next week—by Friday, October 3, 2025. Thanks!"
click at [921, 394] on div "这里有两版更口语、简短的措辞（含明确日期避免歧义）： 英文： Subject: MSI renewal terms – next week if possib…" at bounding box center [906, 368] width 392 height 110
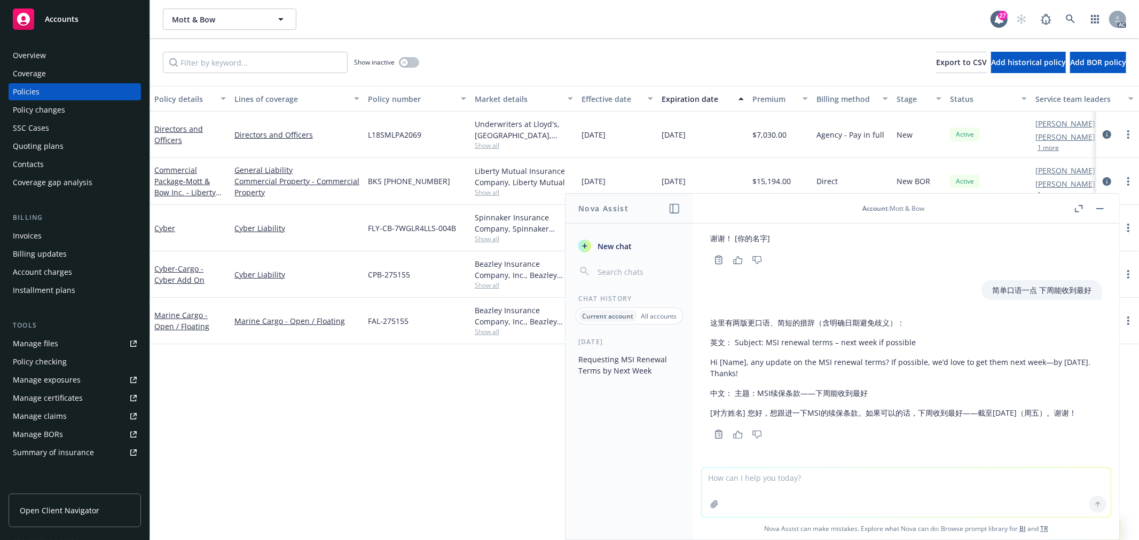
click at [785, 475] on textarea at bounding box center [905, 492] width 409 height 49
type textarea "就说如果可以的话，下周五之前能收到就好了"
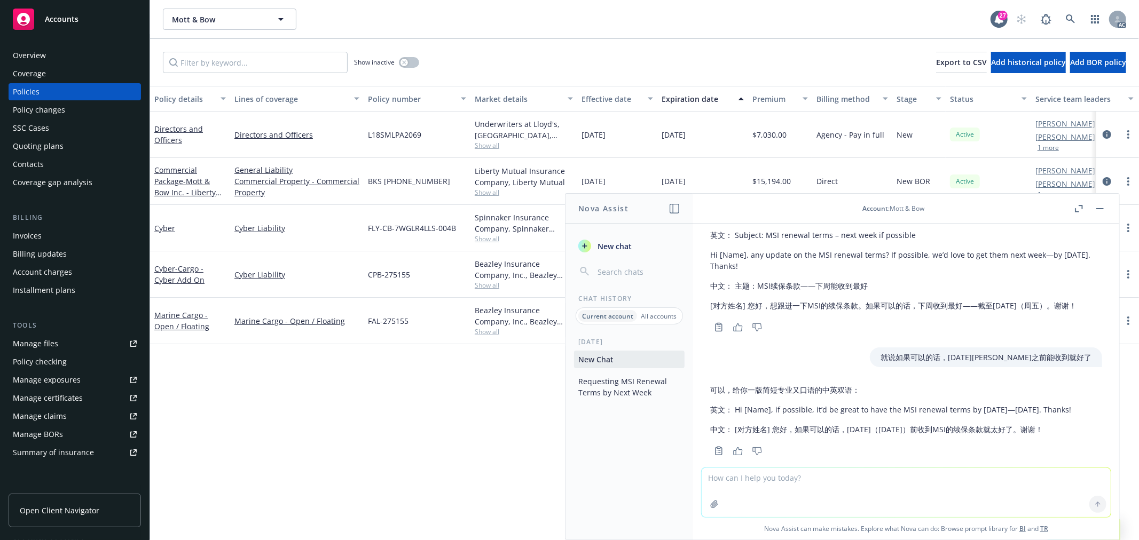
scroll to position [413, 0]
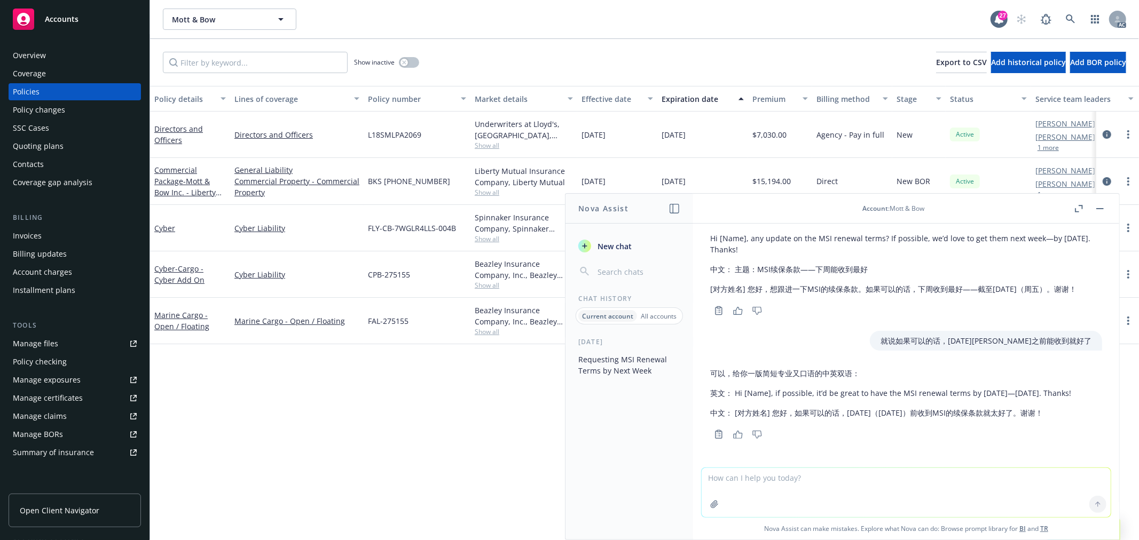
drag, startPoint x: 812, startPoint y: 382, endPoint x: 818, endPoint y: 390, distance: 9.9
click at [818, 390] on p "英文： Hi [Name], if possible, it’d be great to have the MSI renewal terms by next…" at bounding box center [890, 393] width 361 height 11
copy p "it’d be great to have the MSI renewal terms by next Friday—October 3, 2025. Tha…"
click at [906, 487] on textarea at bounding box center [905, 492] width 409 height 49
paste textarea "Hi Karla, It’d be great to have it by next Friday. Appreciate it!"
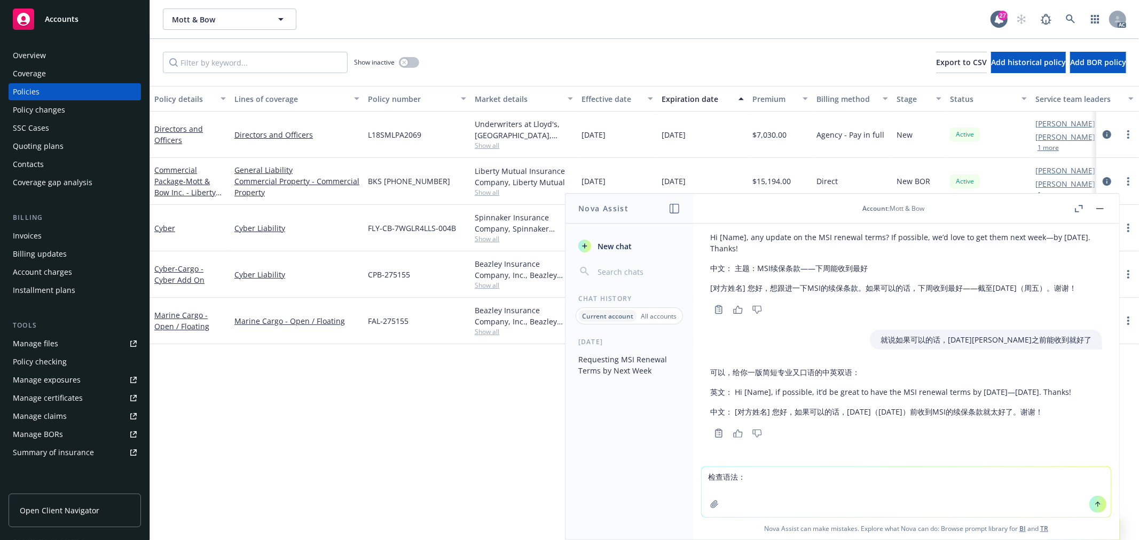
type textarea "检查语法：Hi Karla, It’d be great to have it by next Friday. Appreciate it!"
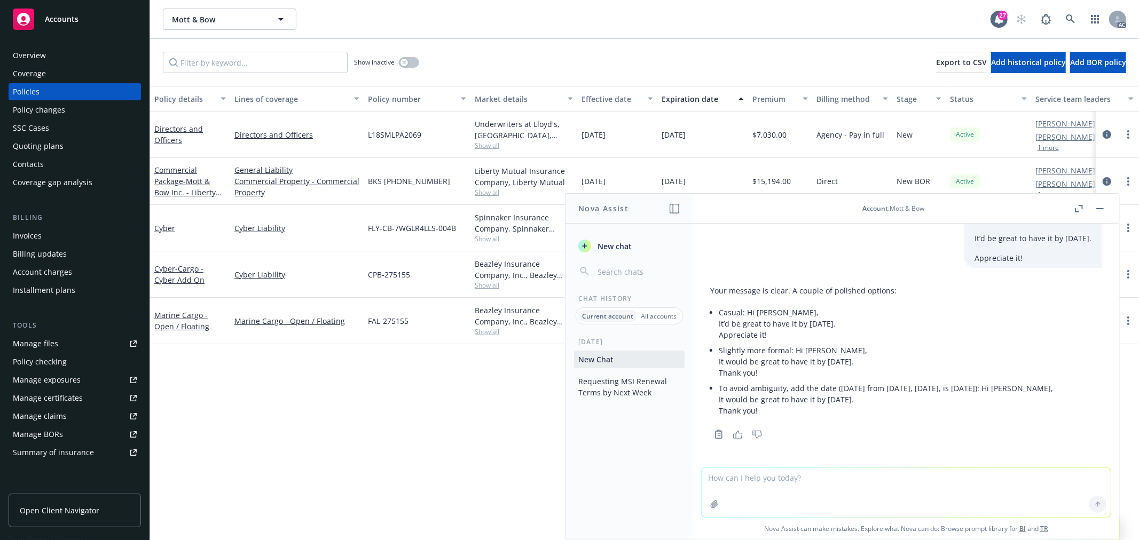
scroll to position [670, 0]
drag, startPoint x: 764, startPoint y: 359, endPoint x: 729, endPoint y: 349, distance: 36.5
click at [729, 356] on p "It would be great to have it by next Friday. Thank you!" at bounding box center [886, 367] width 334 height 22
click at [860, 356] on p "It would be great to have it by next Friday. Thank you!" at bounding box center [886, 367] width 334 height 22
drag, startPoint x: 819, startPoint y: 353, endPoint x: 698, endPoint y: 352, distance: 121.7
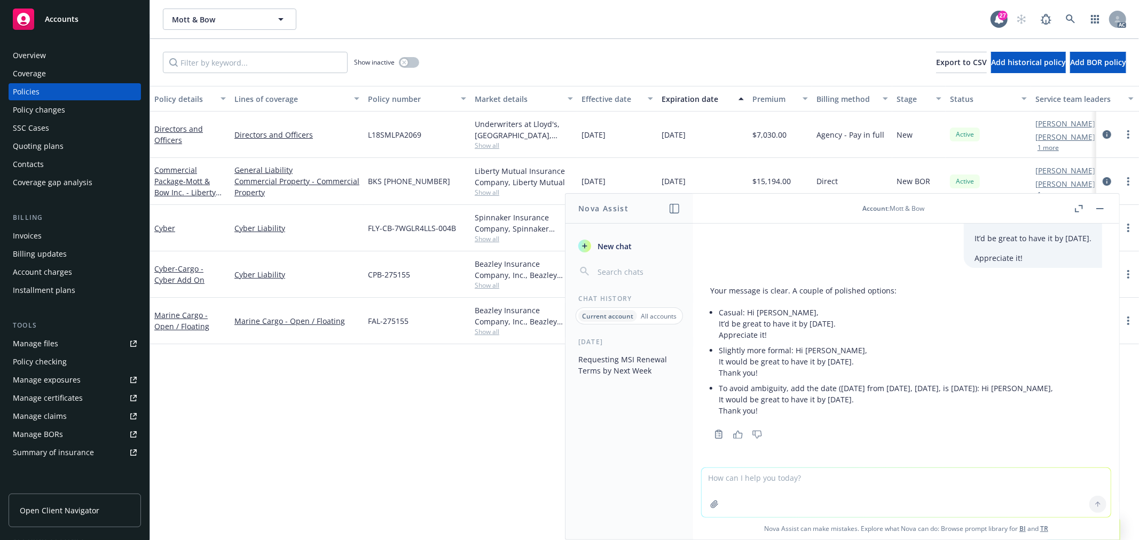
click at [698, 352] on div "We are still waiting on renewal terms from MSI. Do you have a need by date for …" at bounding box center [906, 346] width 426 height 244
copy p "It would be great to have it by next Friday."
click at [910, 485] on textarea at bounding box center [905, 492] width 409 height 49
paste textarea "For the app that is due, it will not let us submit. There is something on the l…"
type textarea "翻译：For the app that is due, it will not let us submit. There is something on th…"
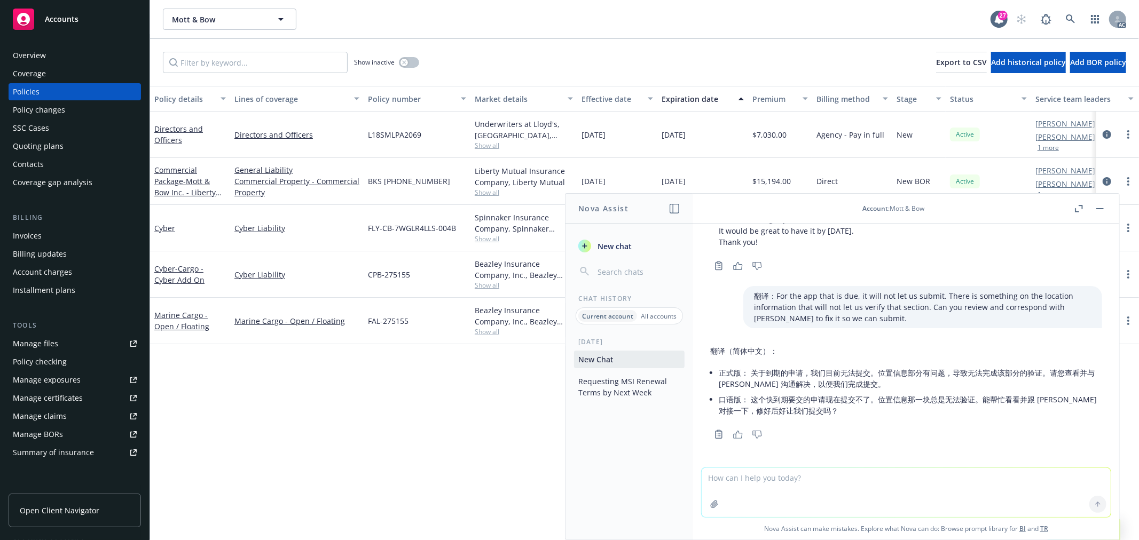
scroll to position [839, 0]
click at [793, 480] on textarea at bounding box center [905, 492] width 409 height 49
type textarea "draft 一个短信，跟同事说，收到insured发来的信说她们在Indio中填写app的时候遇到了一些问题，请review。"
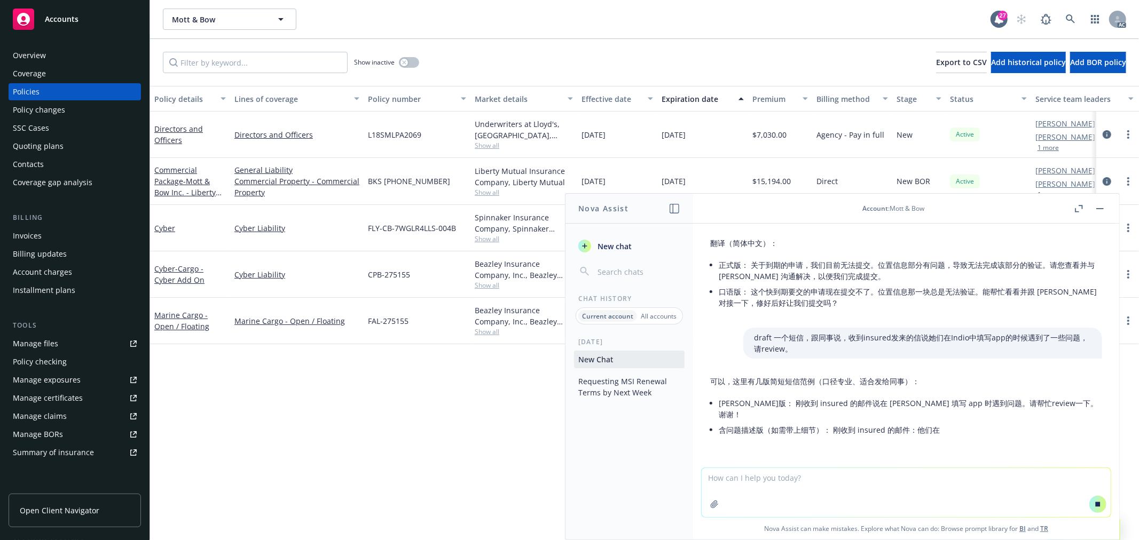
scroll to position [858, 0]
click at [801, 484] on textarea at bounding box center [905, 492] width 409 height 49
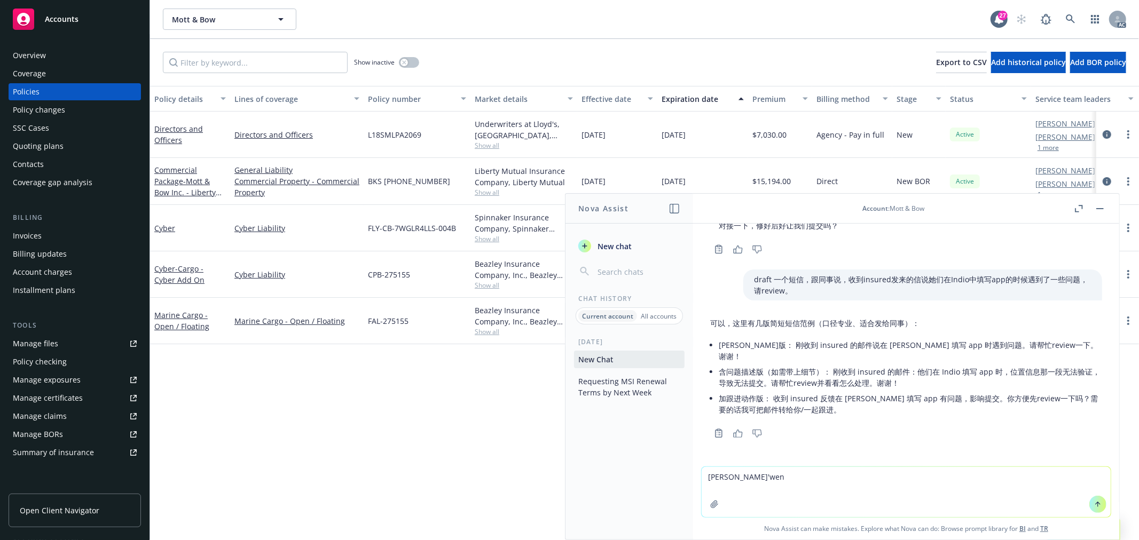
type textarea "英文"
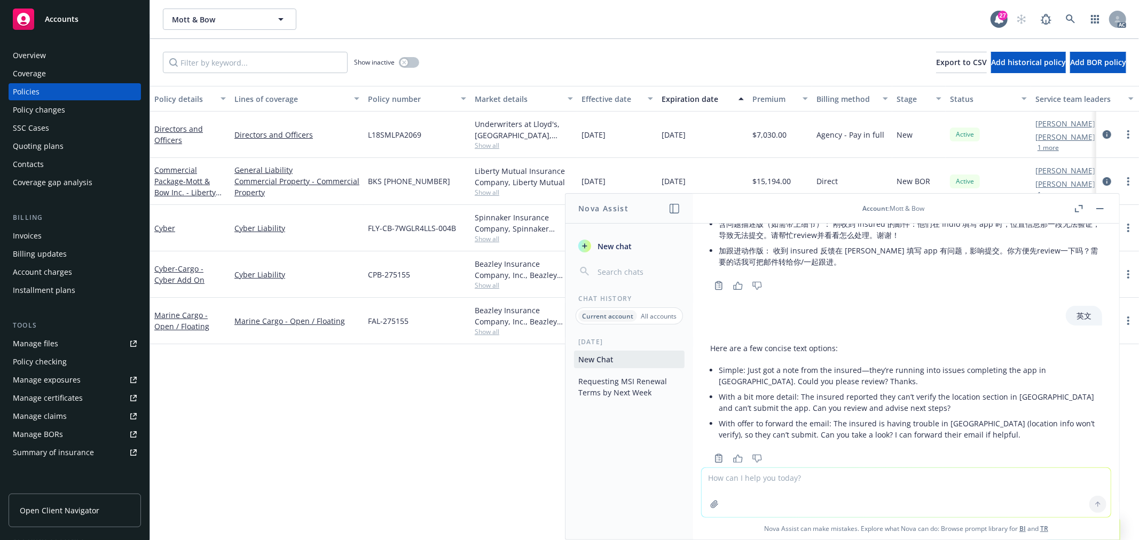
scroll to position [1185, 0]
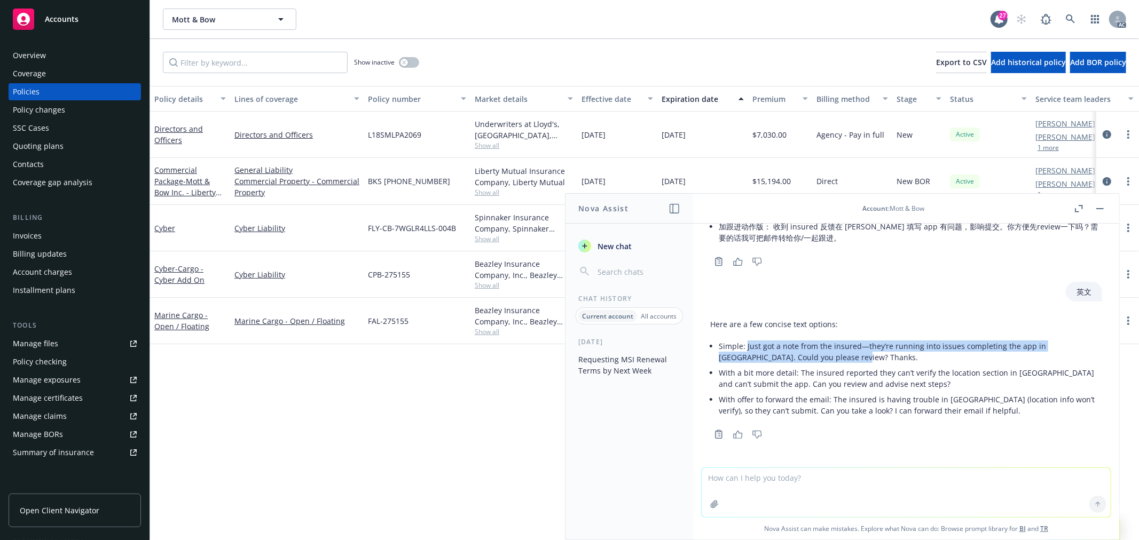
drag, startPoint x: 746, startPoint y: 345, endPoint x: 816, endPoint y: 357, distance: 70.9
click at [816, 357] on p "Simple: Just got a note from the insured—they’re running into issues completing…" at bounding box center [910, 352] width 383 height 22
copy p "Just got a note from the insured—they’re running into issues completing the app…"
click at [873, 500] on textarea at bounding box center [905, 492] width 409 height 49
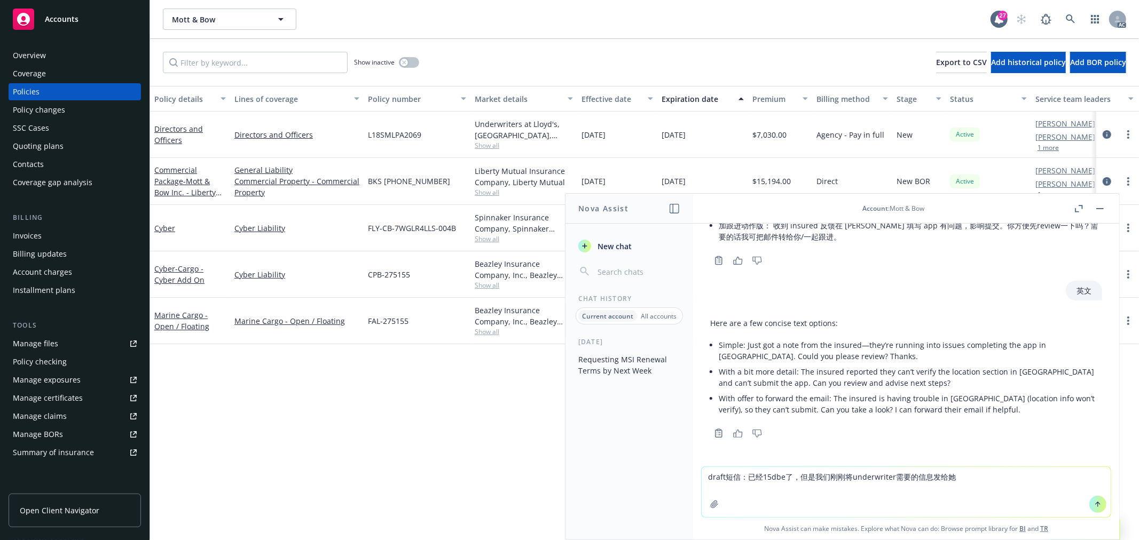
click at [764, 478] on textarea "draft短信：已经15dbe了，但是我们刚刚将underwriter需要的信息发给她" at bounding box center [905, 492] width 409 height 50
click at [799, 475] on textarea "draft短信：已经13dbe了，但是我们刚刚将underwriter需要的信息发给她. 所以" at bounding box center [905, 492] width 409 height 50
type textarea "draft短信：已经13dbe了，我们还没有收到quote。我们刚刚将underwriter需要的信息发给她. 请您帮忙继续跟进。随时assign back如…"
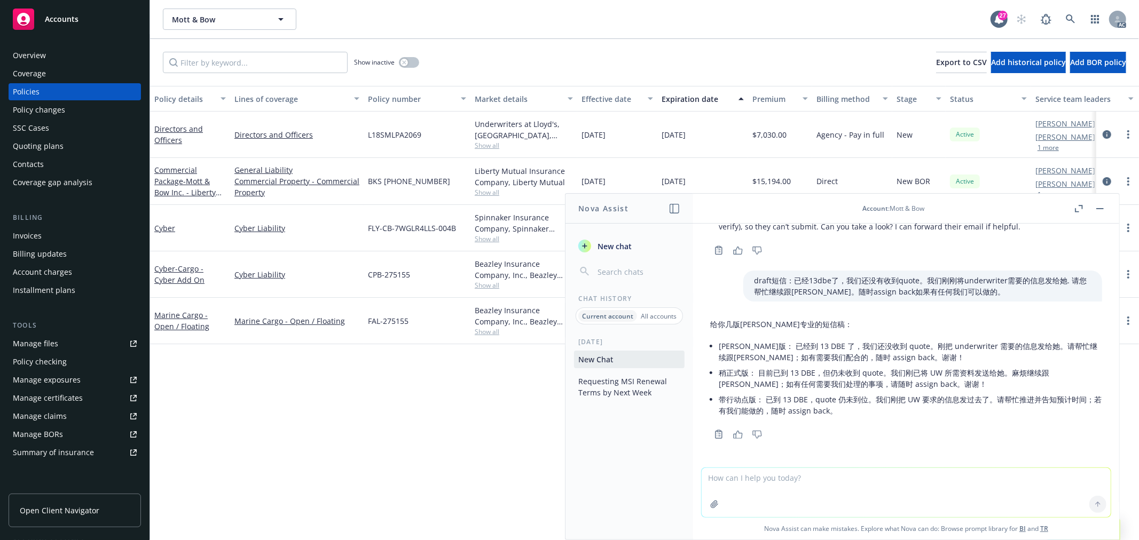
scroll to position [1369, 0]
click at [771, 482] on textarea at bounding box center [905, 492] width 409 height 49
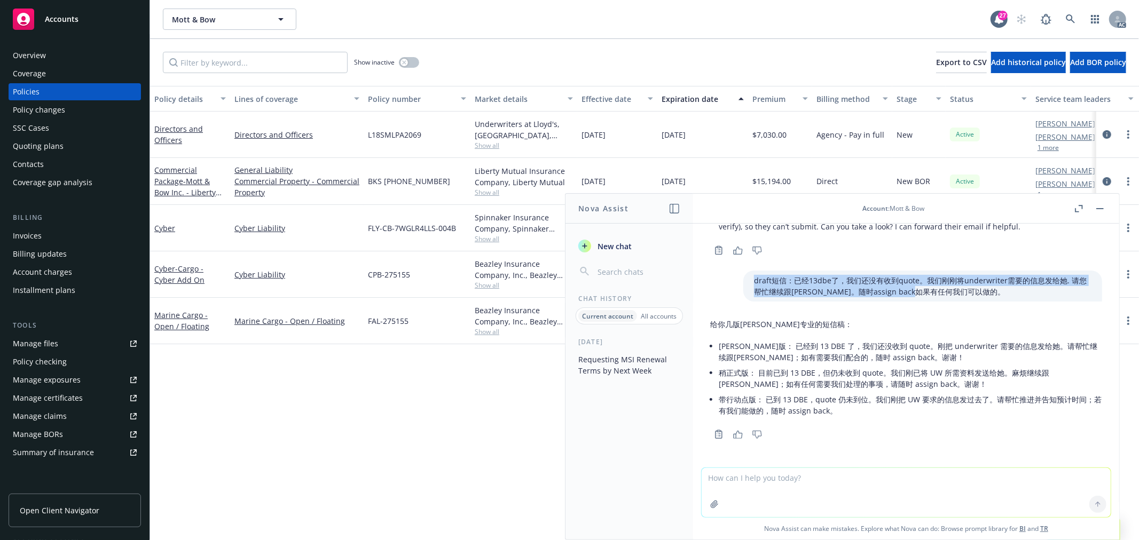
drag, startPoint x: 791, startPoint y: 276, endPoint x: 713, endPoint y: 278, distance: 77.4
click at [711, 275] on div "draft短信：已经13dbe了，我们还没有收到quote。我们刚刚将underwriter需要的信息发给她. 请您帮忙继续跟进。随时assign back如…" at bounding box center [905, 286] width 409 height 31
copy p "draft短信：已经13dbe了，我们还没有收到quote。我们刚刚将underwriter需要的信息发给她. 请您帮忙继续跟进。随时assign back如…"
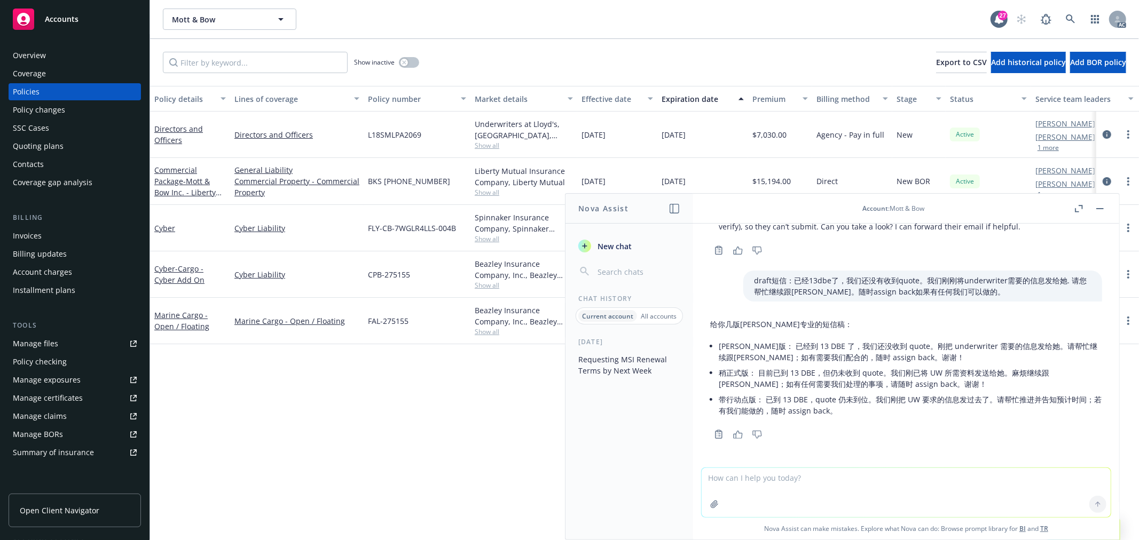
click at [743, 472] on textarea at bounding box center [905, 492] width 409 height 49
paste textarea "draft短信：已经13dbe了，我们还没有收到quote。我们刚刚将underwriter需要的信息发给她. 请您帮忙继续跟进。随时assign back如…"
click at [723, 477] on textarea "draft短信：已经13dbe了，我们还没有收到quote。我们刚刚将underwriter需要的信息发给她. 请您帮忙继续跟进。随时assign back如…" at bounding box center [905, 492] width 409 height 50
click at [885, 478] on textarea "draft英文短信：已经13dbe了，我们还没有收到quote。我们刚刚将underwriter需要的信息发给她. 请您帮忙继续跟进。随时assign bac…" at bounding box center [905, 492] width 409 height 50
click at [951, 476] on textarea "draft英文短信：已经13dbe了，我们还没有收到quote。所以将case assiggei 你了我们刚刚将underwriter需要的信息发给她. 请您…" at bounding box center [905, 492] width 409 height 50
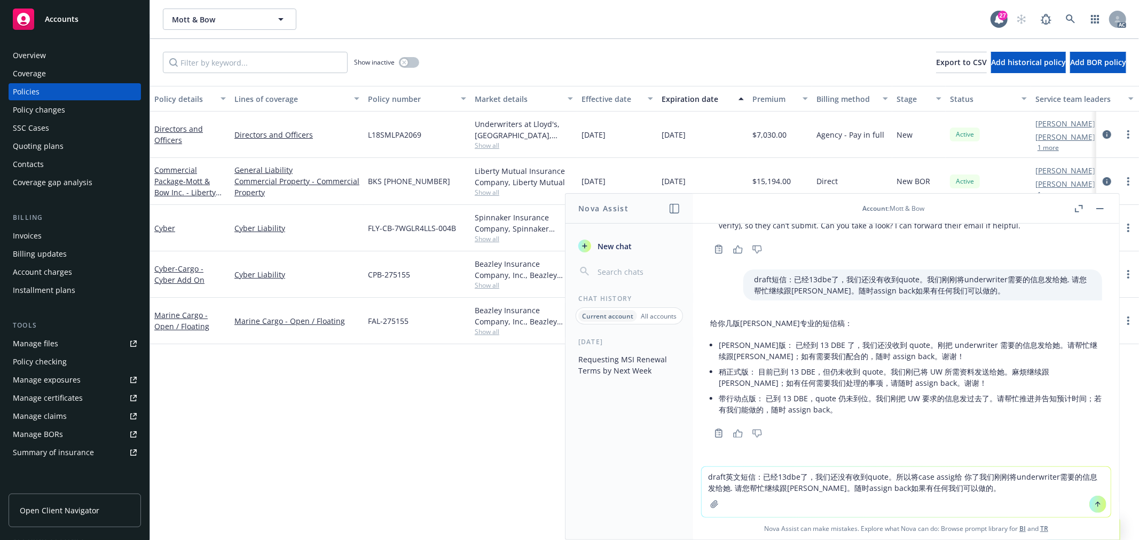
type textarea "draft英文短信：已经13dbe了，我们还没有收到quote。所以将case assig给 你了。我们刚刚将underwriter需要的信息发给她. 请您帮…"
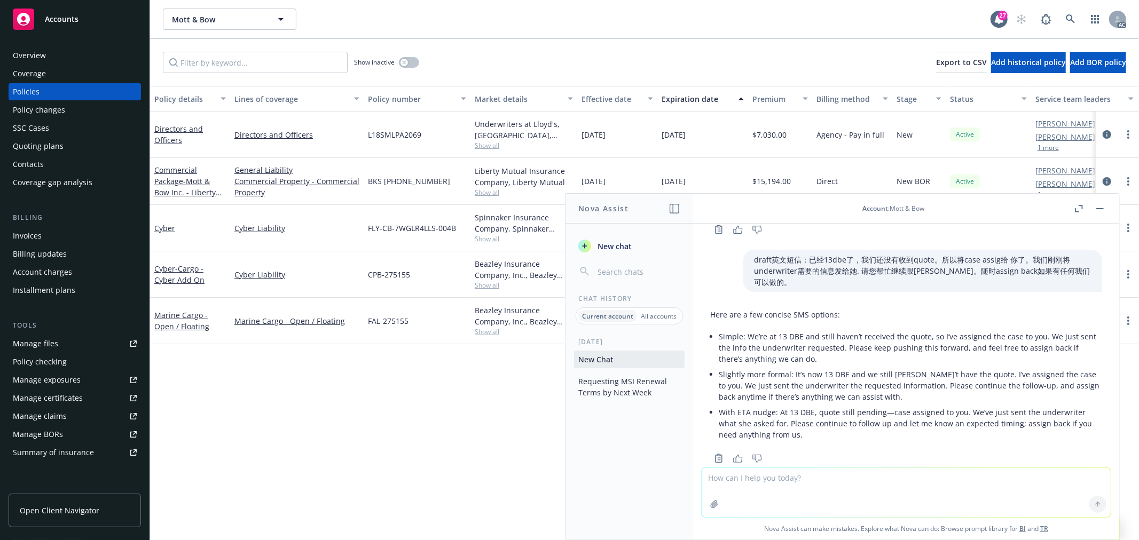
scroll to position [1587, 0]
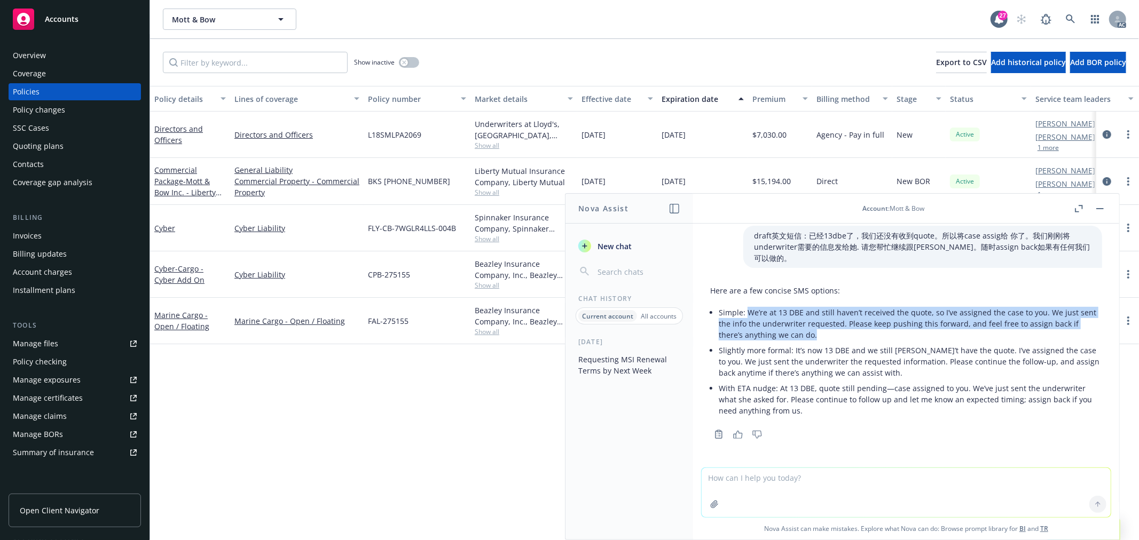
drag, startPoint x: 817, startPoint y: 334, endPoint x: 748, endPoint y: 312, distance: 72.6
click at [748, 312] on p "Simple: We’re at 13 DBE and still haven’t received the quote, so I’ve assigned …" at bounding box center [910, 324] width 383 height 34
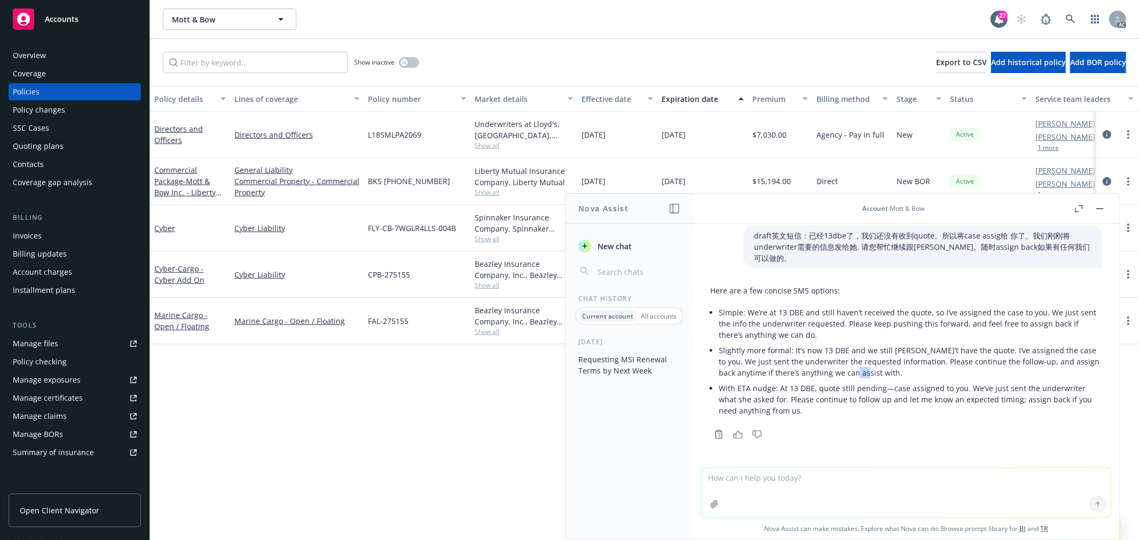
drag, startPoint x: 881, startPoint y: 376, endPoint x: 868, endPoint y: 371, distance: 14.2
click at [868, 371] on p "Slightly more formal: It’s now 13 DBE and we still don’t have the quote. I’ve a…" at bounding box center [910, 362] width 383 height 34
click at [816, 398] on p "With ETA nudge: At 13 DBE, quote still pending—case assigned to you. We’ve just…" at bounding box center [910, 400] width 383 height 34
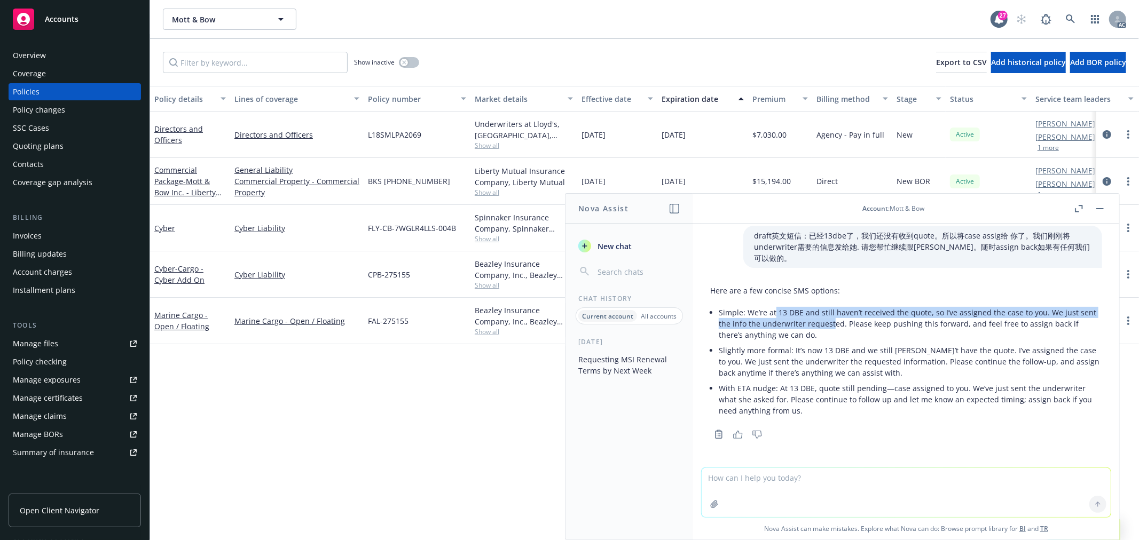
drag, startPoint x: 799, startPoint y: 325, endPoint x: 775, endPoint y: 310, distance: 27.8
click at [775, 310] on p "Simple: We’re at 13 DBE and still haven’t received the quote, so I’ve assigned …" at bounding box center [910, 324] width 383 height 34
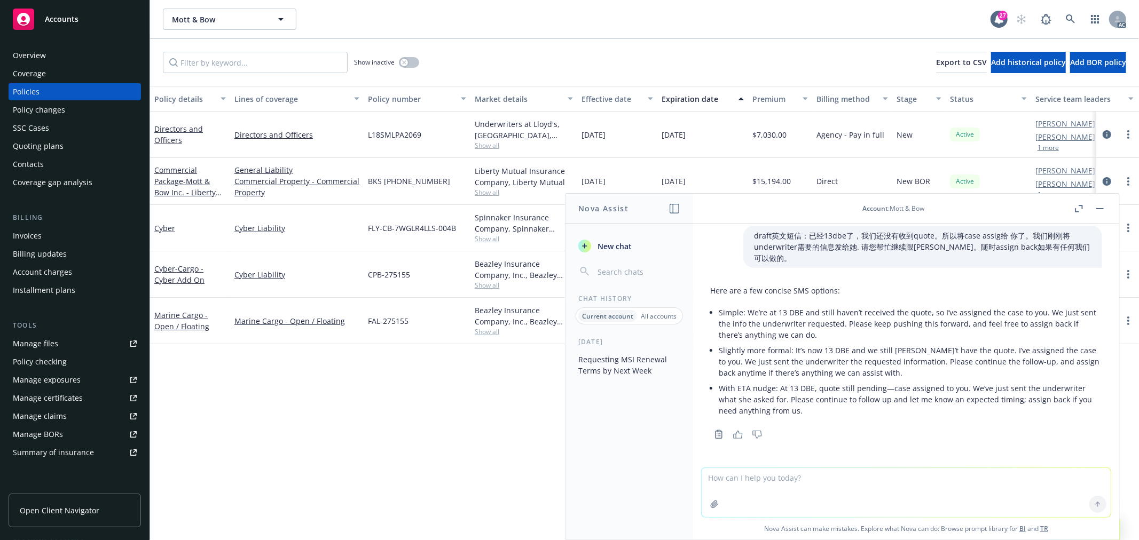
click at [814, 332] on p "Simple: We’re at 13 DBE and still haven’t received the quote, so I’ve assigned …" at bounding box center [910, 324] width 383 height 34
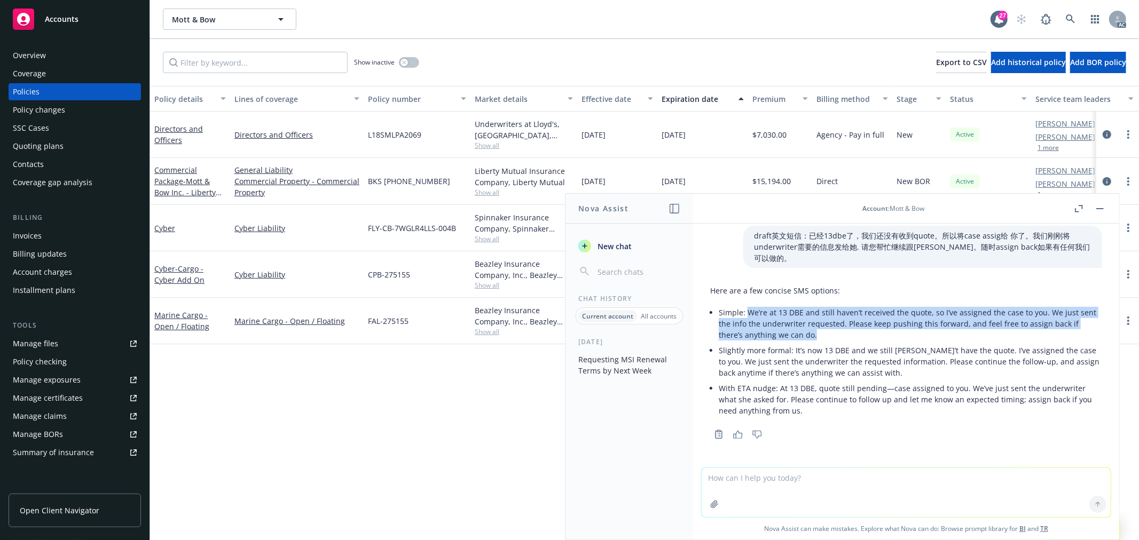
drag, startPoint x: 819, startPoint y: 333, endPoint x: 746, endPoint y: 312, distance: 76.0
click at [746, 312] on p "Simple: We’re at 13 DBE and still haven’t received the quote, so I’ve assigned …" at bounding box center [910, 324] width 383 height 34
copy p "We’re at 13 DBE and still haven’t received the quote, so I’ve assigned the case…"
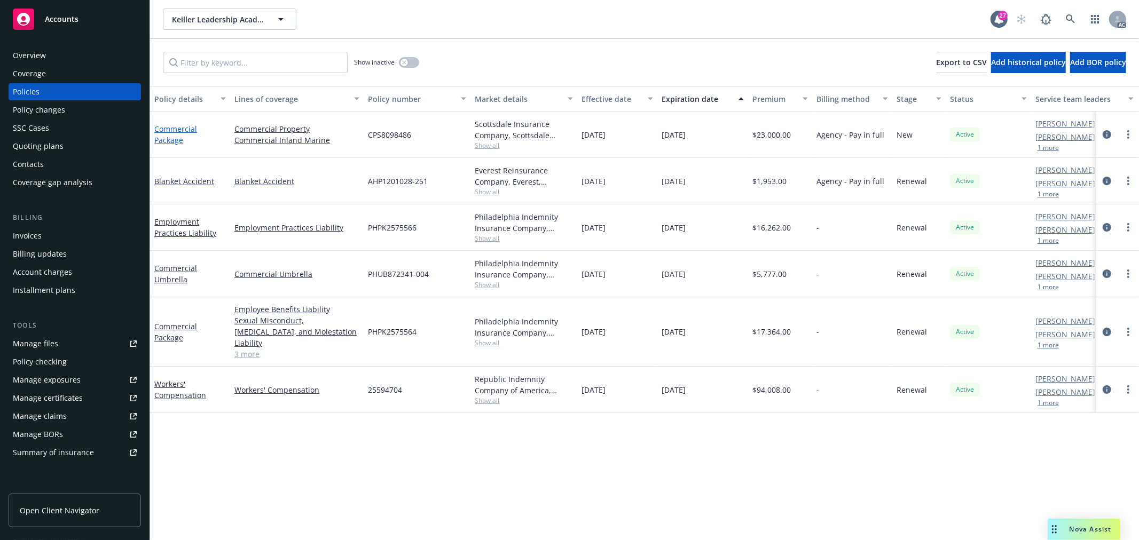
click at [184, 127] on link "Commercial Package" at bounding box center [175, 134] width 43 height 21
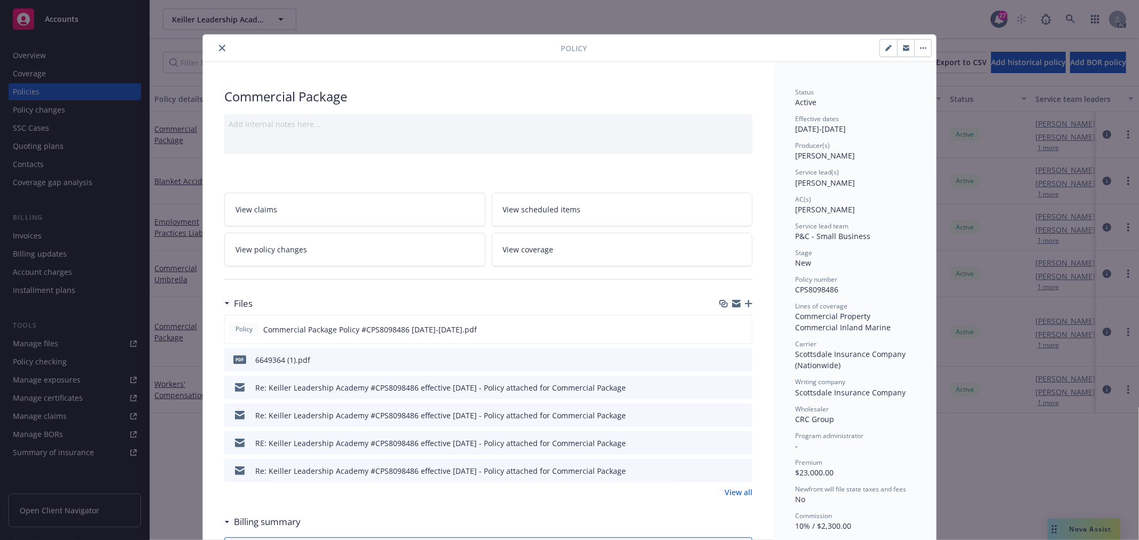
click at [329, 249] on link "View policy changes" at bounding box center [354, 250] width 261 height 34
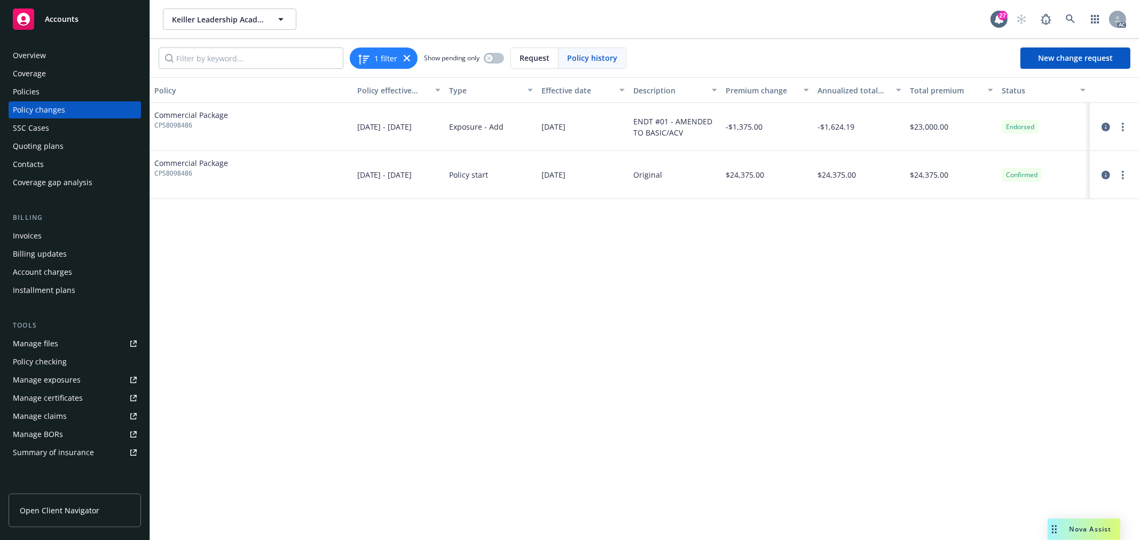
click at [25, 88] on div "Policies" at bounding box center [26, 91] width 27 height 17
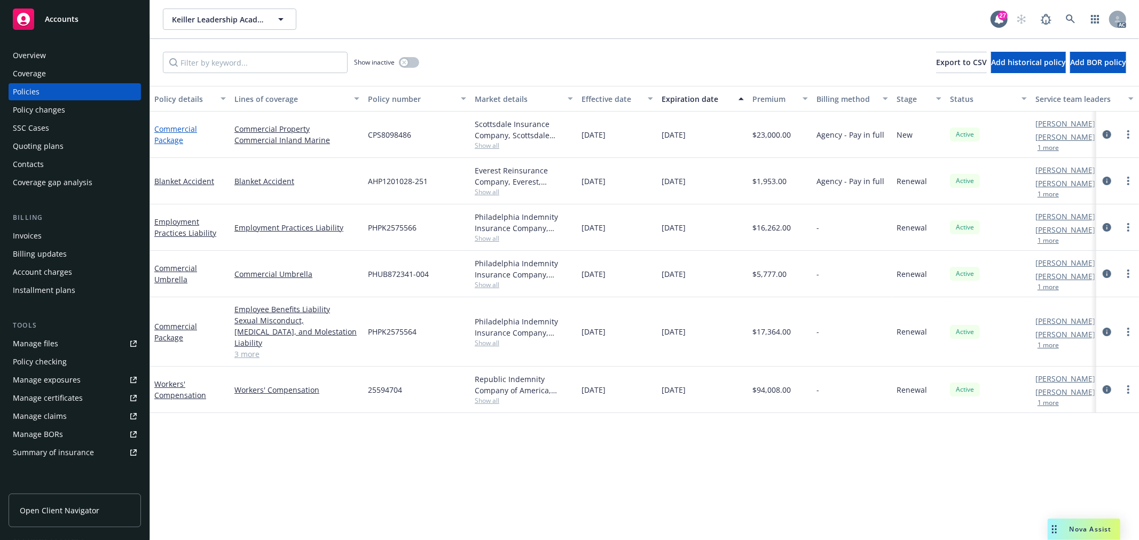
click at [168, 130] on link "Commercial Package" at bounding box center [175, 134] width 43 height 21
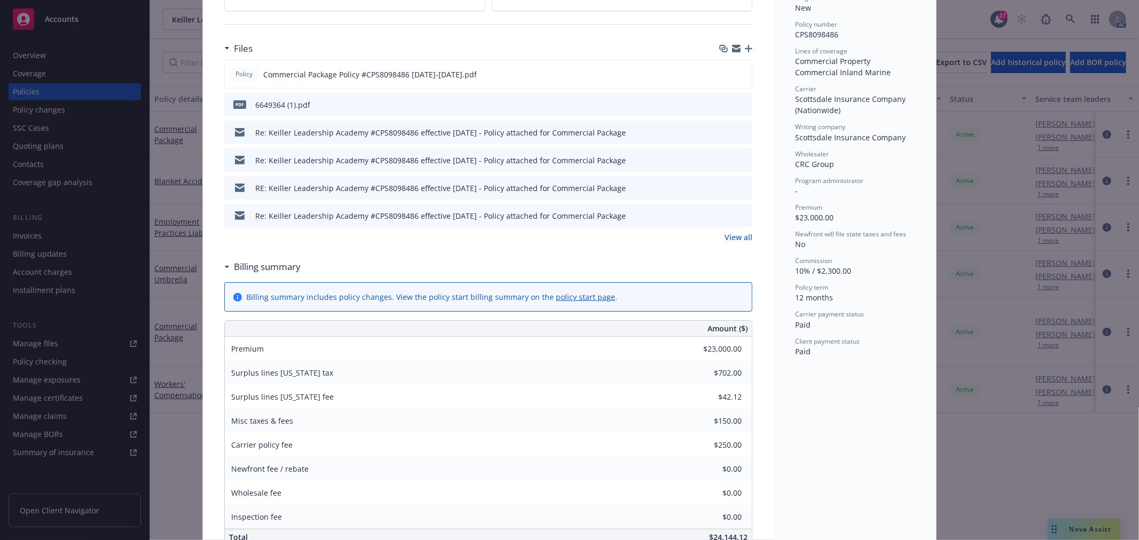
scroll to position [91, 0]
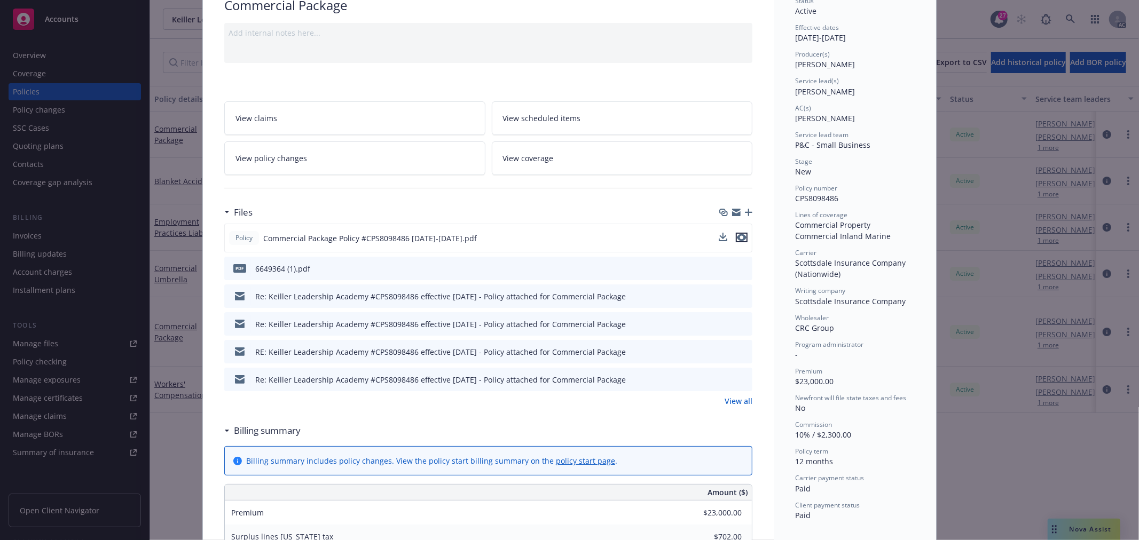
click at [737, 239] on icon "preview file" at bounding box center [742, 237] width 10 height 7
click at [742, 404] on link "View all" at bounding box center [738, 401] width 28 height 11
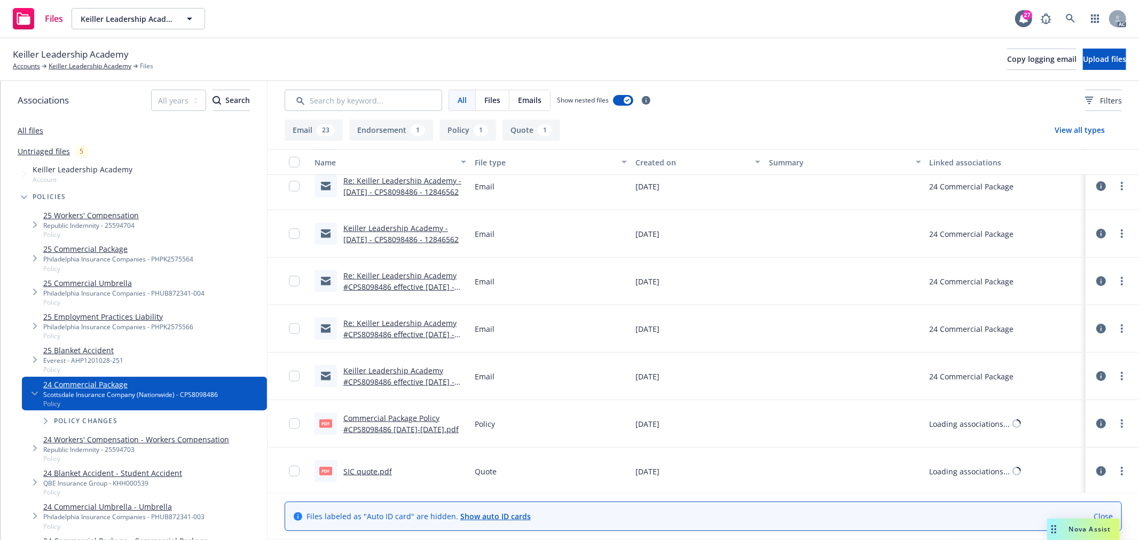
scroll to position [908, 0]
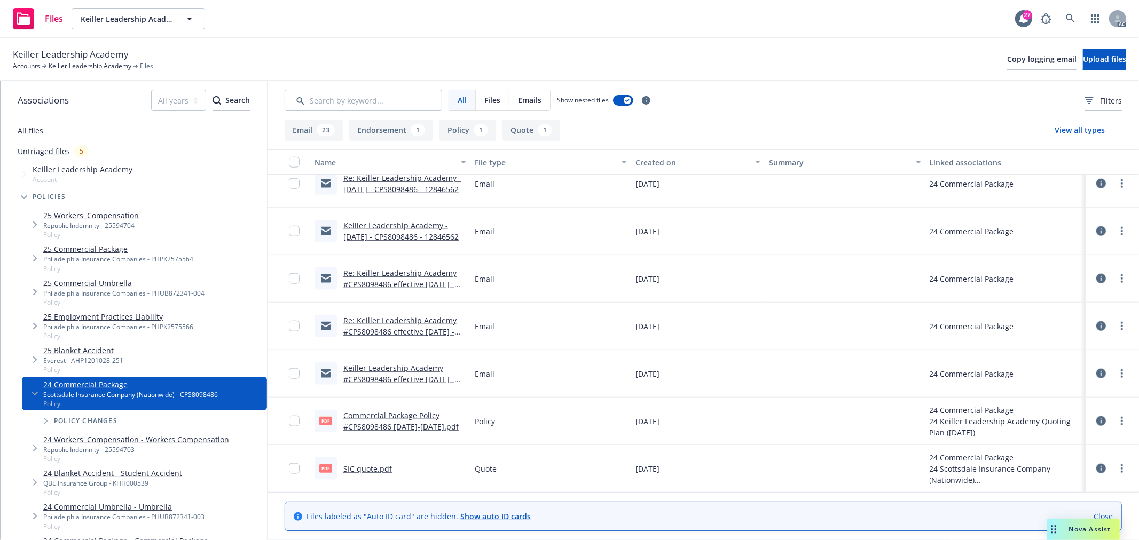
click at [365, 467] on link "SIC quote.pdf" at bounding box center [367, 469] width 49 height 10
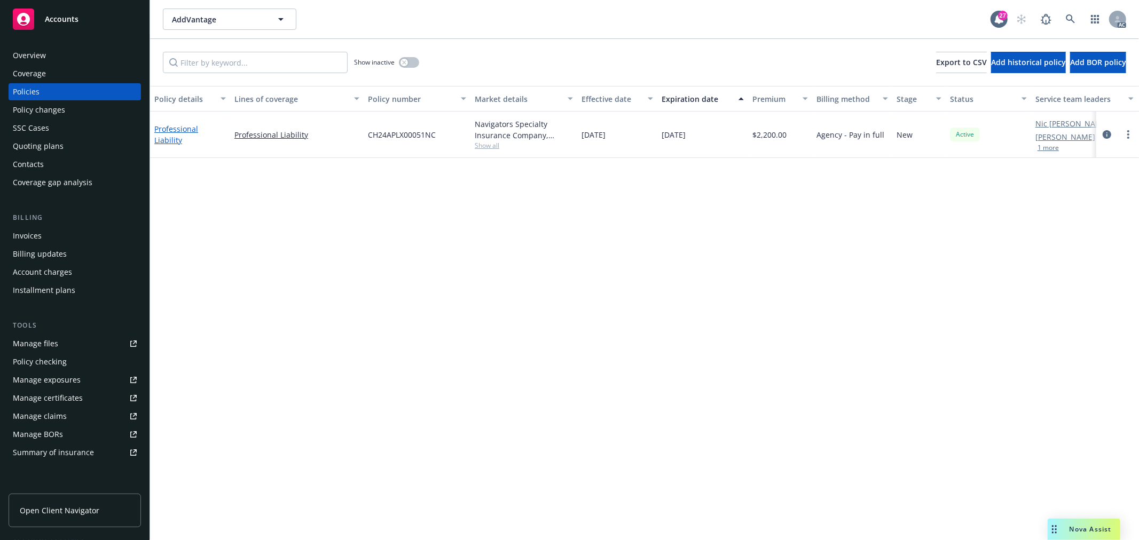
click at [198, 136] on link "Professional Liability" at bounding box center [176, 134] width 44 height 21
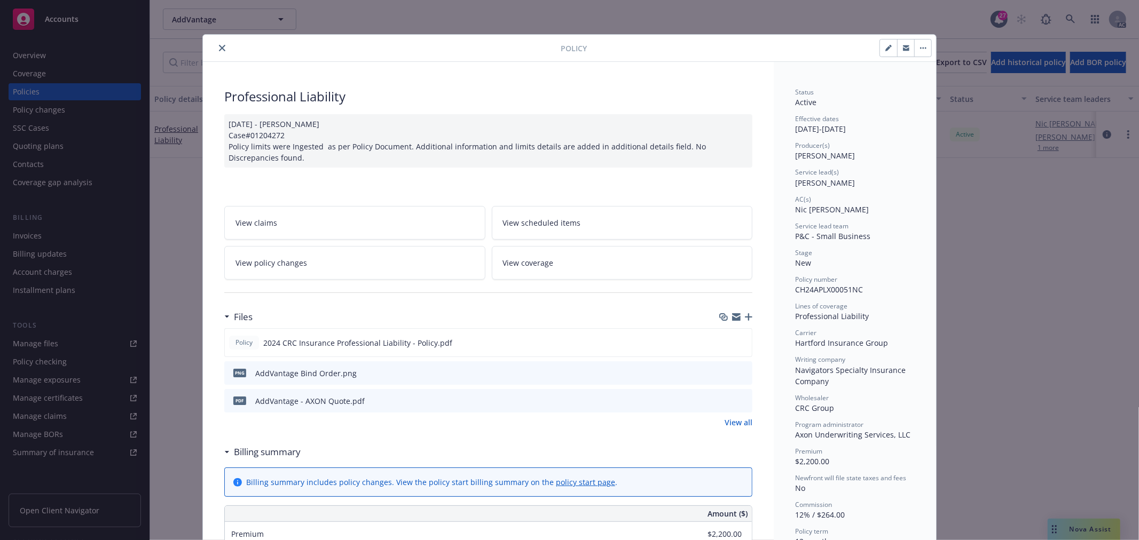
click at [419, 264] on link "View policy changes" at bounding box center [354, 263] width 261 height 34
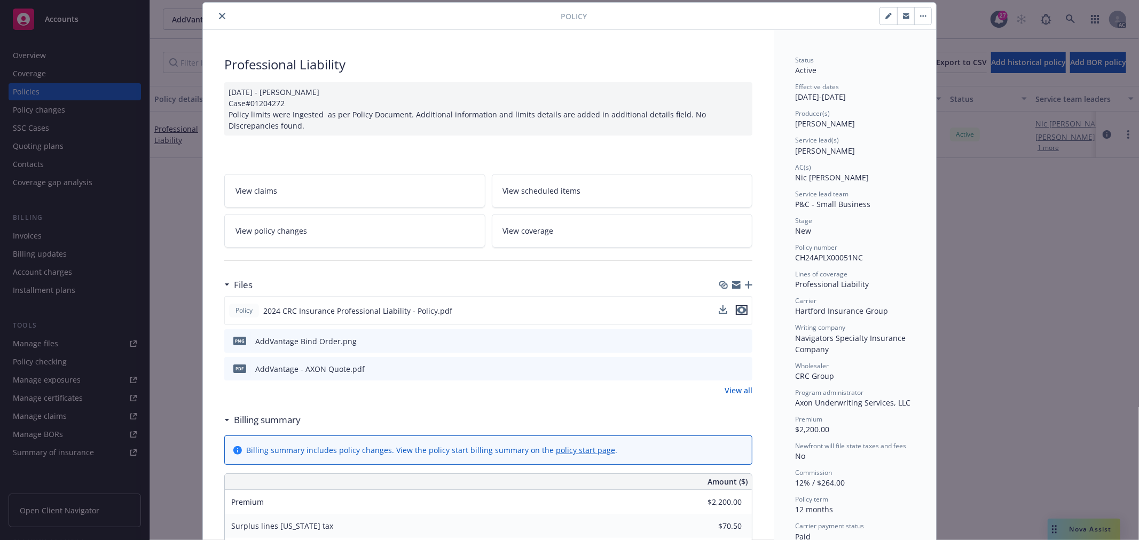
click at [737, 311] on icon "preview file" at bounding box center [742, 309] width 10 height 7
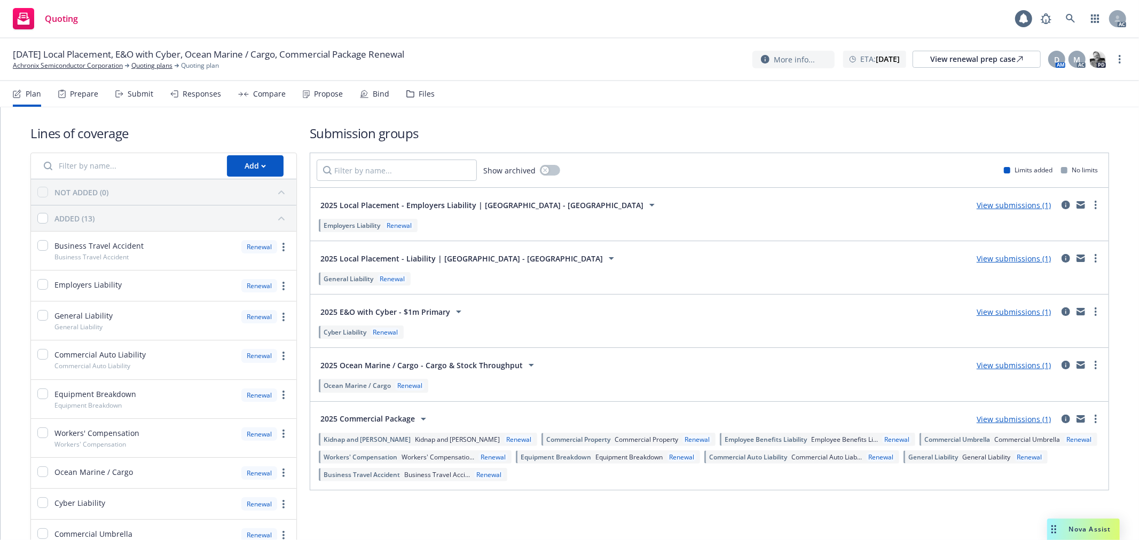
click at [151, 93] on div "Submit" at bounding box center [141, 94] width 26 height 9
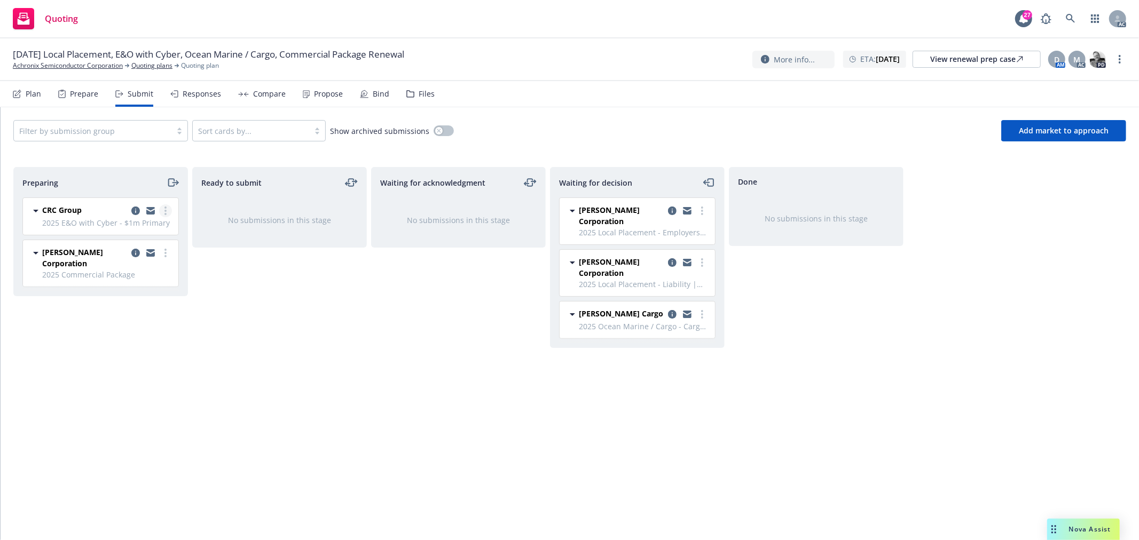
click at [168, 209] on link "more" at bounding box center [165, 210] width 13 height 13
click at [157, 255] on span "Log acknowledgement" at bounding box center [117, 254] width 105 height 10
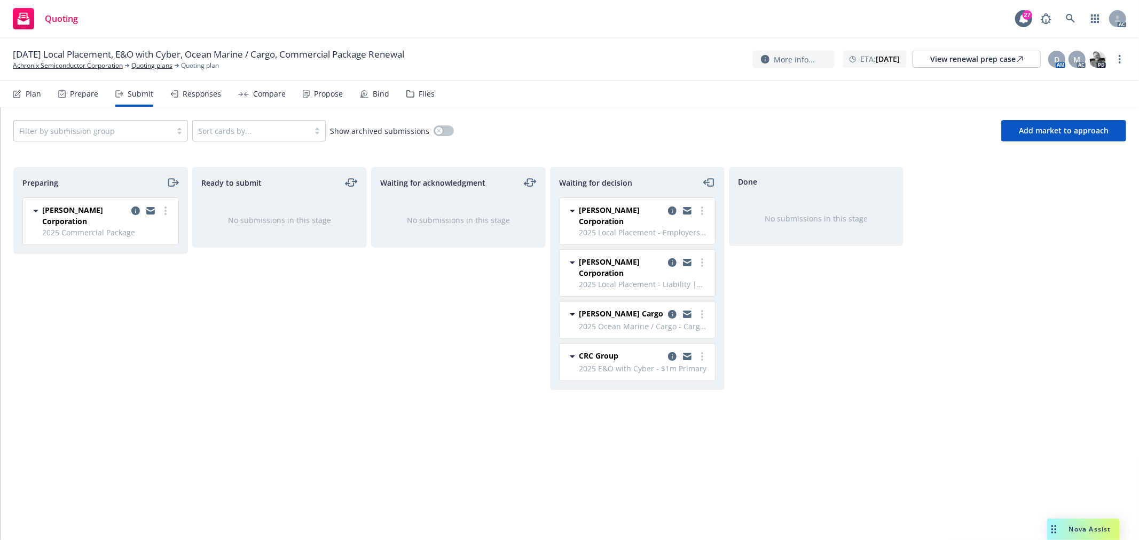
click at [165, 211] on circle "more" at bounding box center [165, 211] width 2 height 2
click at [146, 259] on link "Log acknowledgement" at bounding box center [118, 254] width 107 height 21
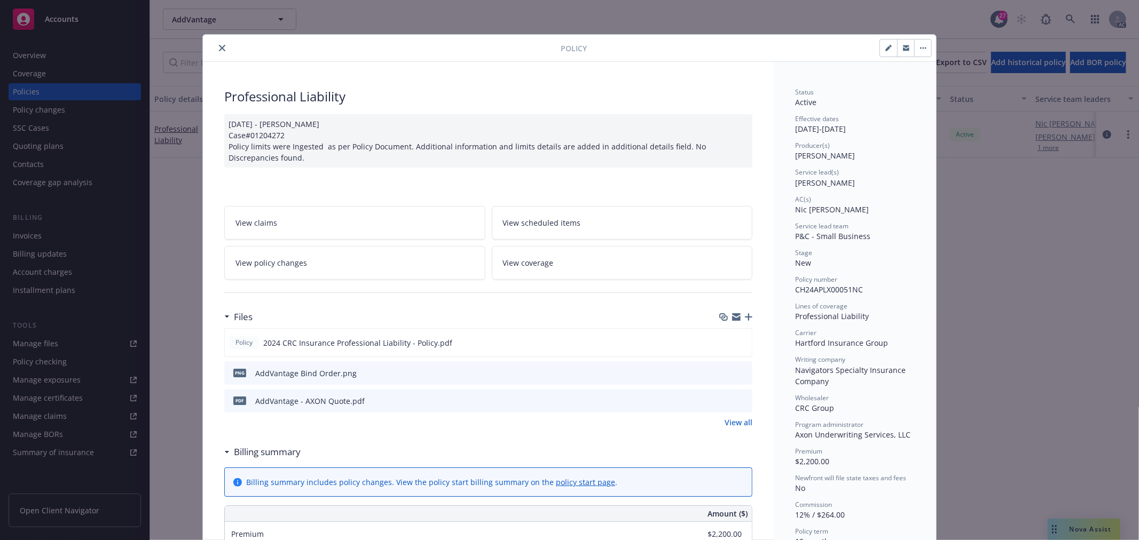
scroll to position [32, 0]
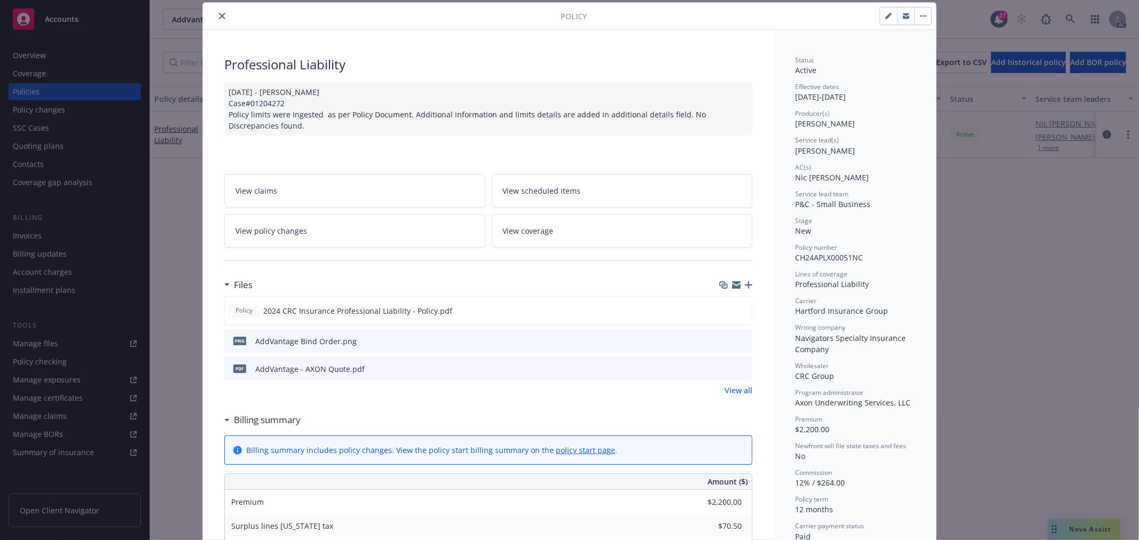
click at [219, 14] on icon "close" at bounding box center [222, 16] width 6 height 6
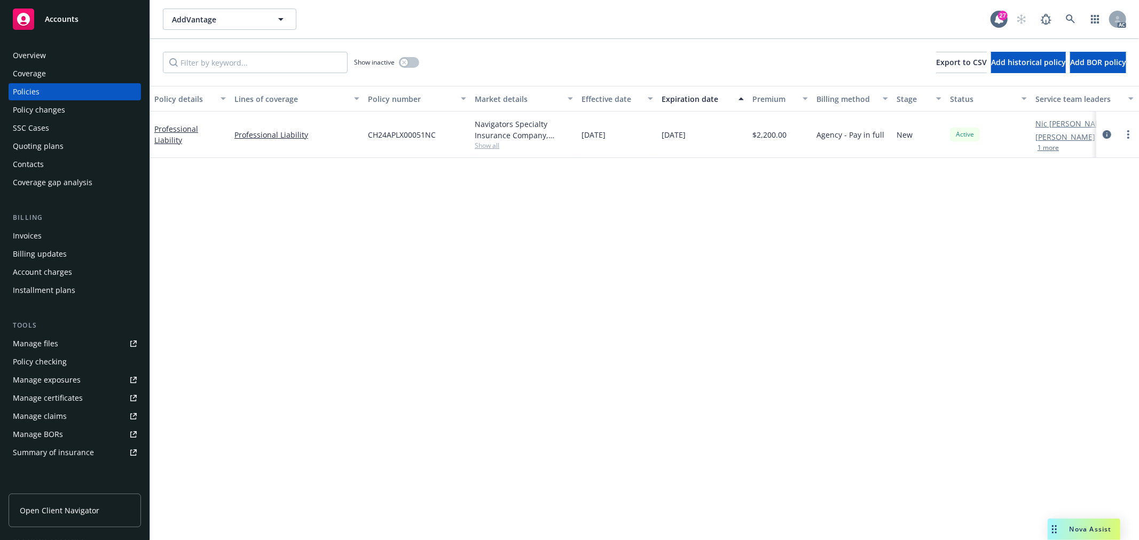
click at [1087, 531] on span "Nova Assist" at bounding box center [1090, 529] width 42 height 9
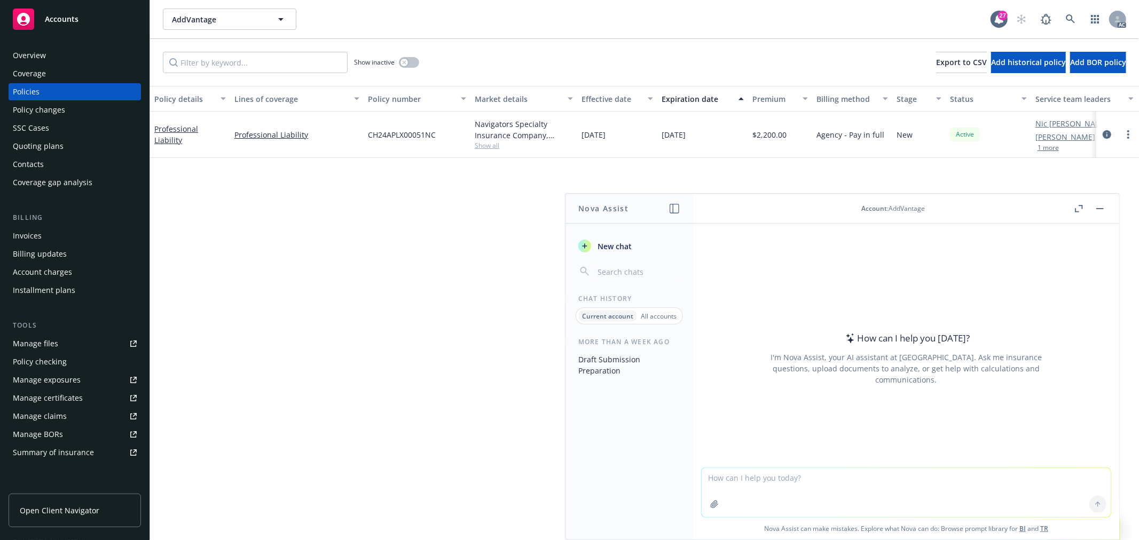
click at [929, 492] on textarea at bounding box center [905, 492] width 409 height 49
paste textarea "please disregard my above note. The insured already has completed the apps and …"
type textarea "check grammar： please disregard my above note. The insured already has complete…"
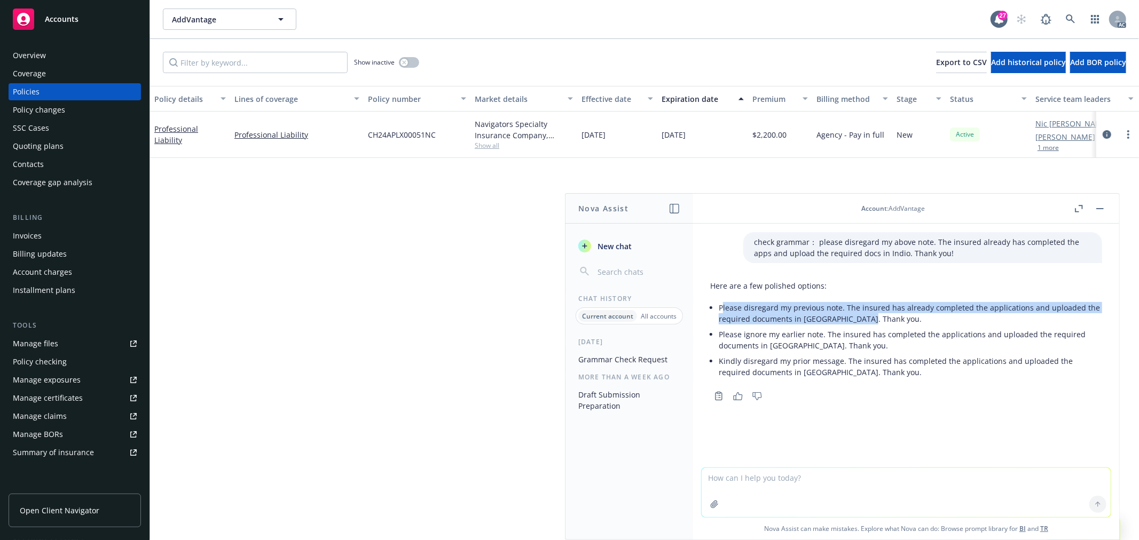
drag, startPoint x: 860, startPoint y: 322, endPoint x: 722, endPoint y: 307, distance: 138.5
click at [722, 307] on li "Please disregard my previous note. The insured has already completed the applic…" at bounding box center [910, 313] width 383 height 27
click at [719, 305] on li "Please disregard my previous note. The insured has already completed the applic…" at bounding box center [910, 313] width 383 height 27
copy li "Please disregard my previous note. The insured has already completed the applic…"
